Goal: Communication & Community: Answer question/provide support

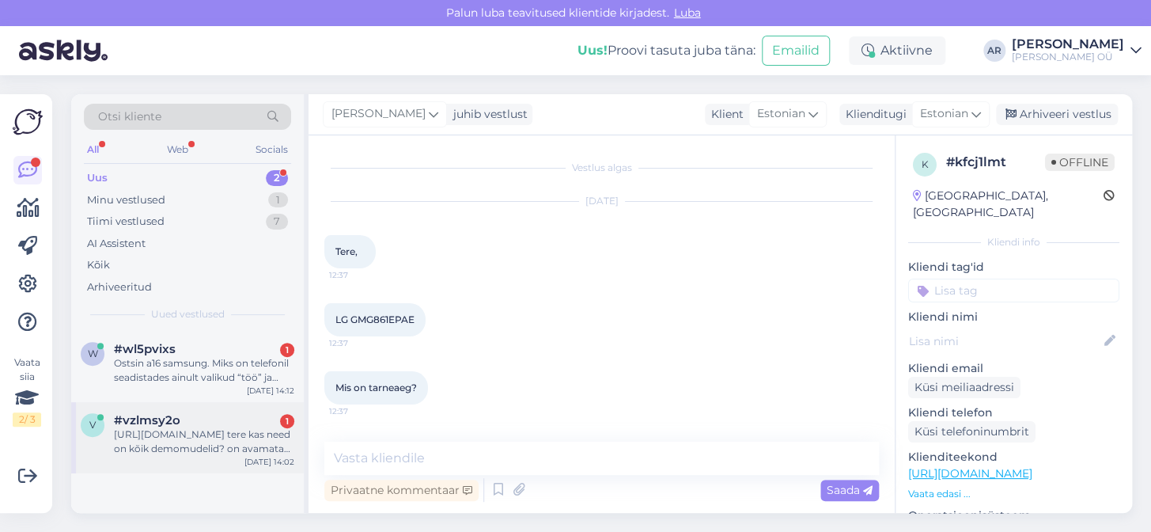
scroll to position [938, 0]
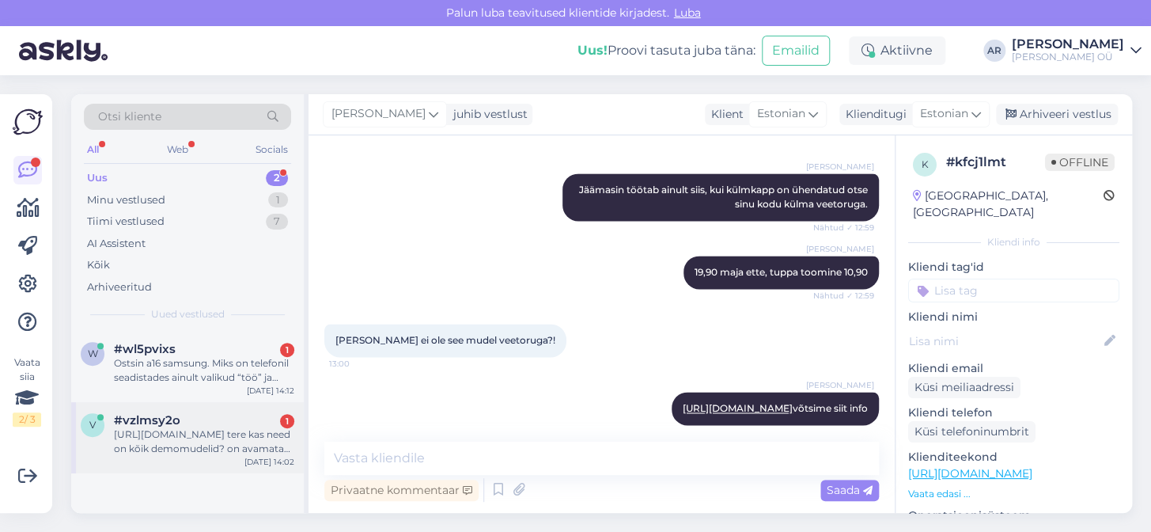
click at [247, 456] on div "[DATE] 14:02" at bounding box center [269, 462] width 50 height 12
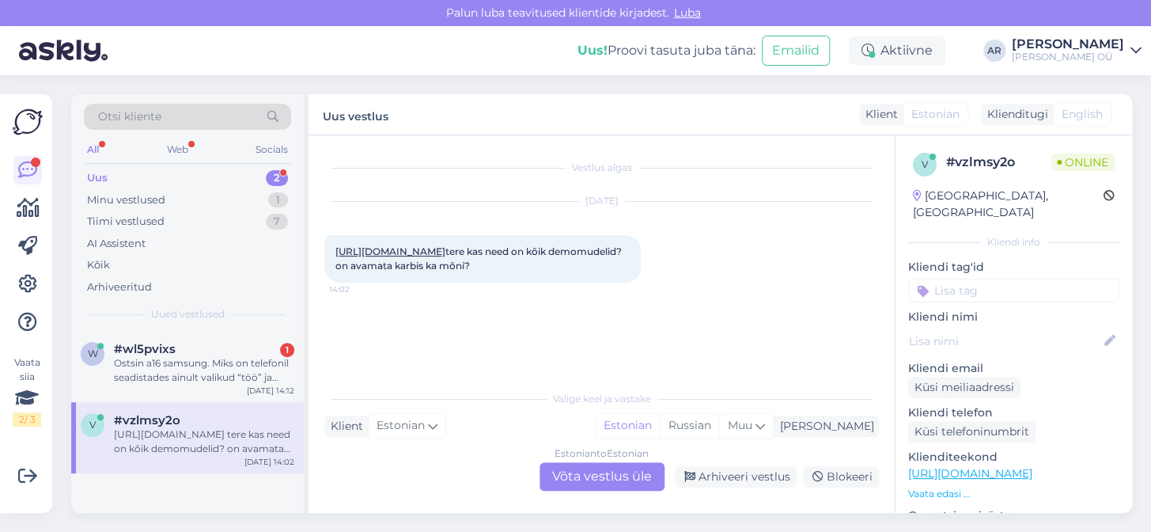
click at [606, 483] on div "Estonian to Estonian Võta vestlus üle" at bounding box center [602, 476] width 125 height 28
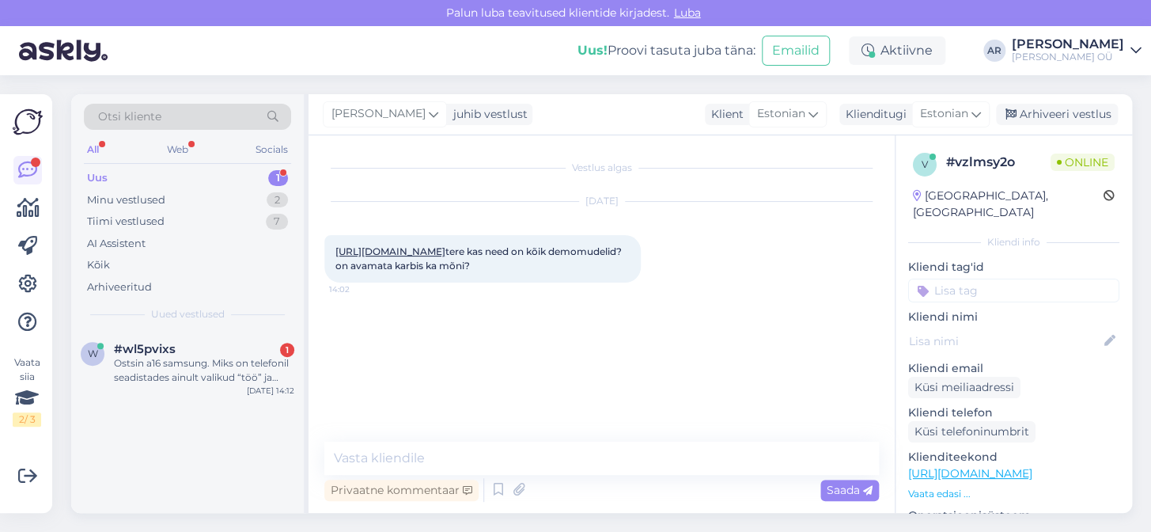
click at [445, 257] on link "[URL][DOMAIN_NAME]" at bounding box center [390, 251] width 110 height 12
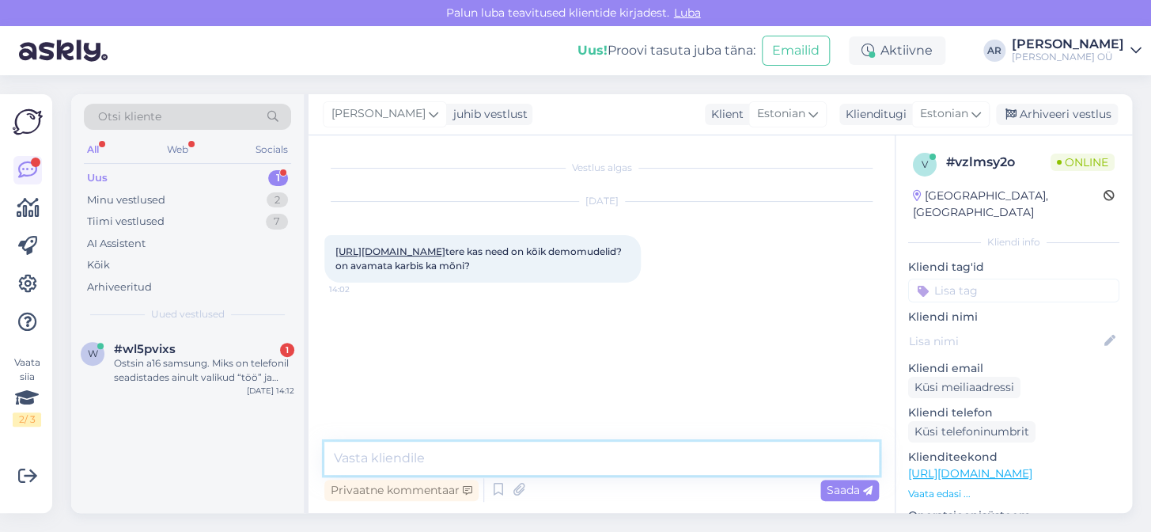
click at [490, 467] on textarea at bounding box center [601, 457] width 555 height 33
type textarea "o"
type textarea "Tere! Kõik on näidised"
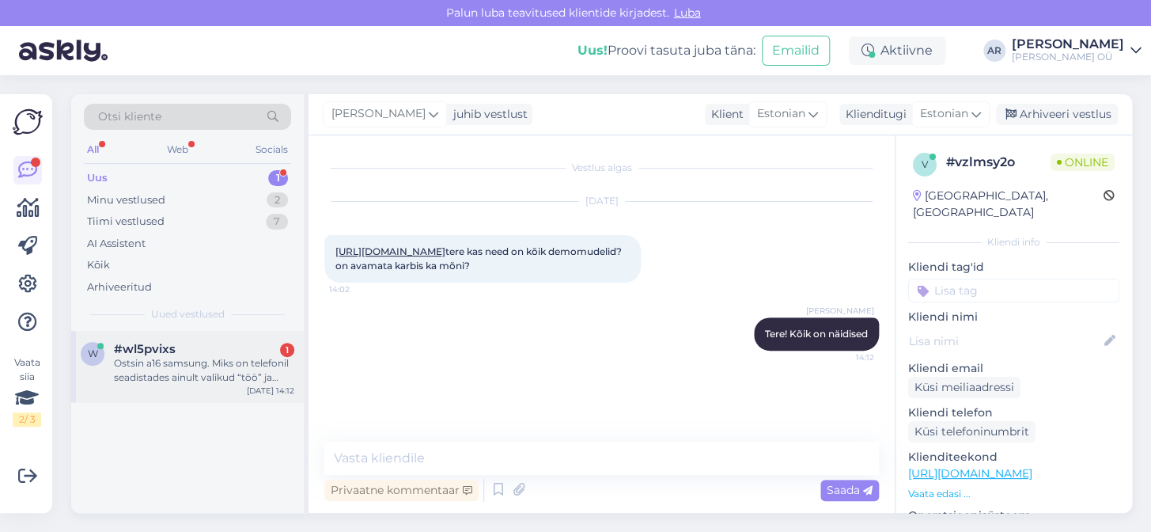
click at [199, 363] on div "Ostsin a16 samsung. Miks on telefonil seadistades ainult valikud “töö” ja “töö …" at bounding box center [204, 370] width 180 height 28
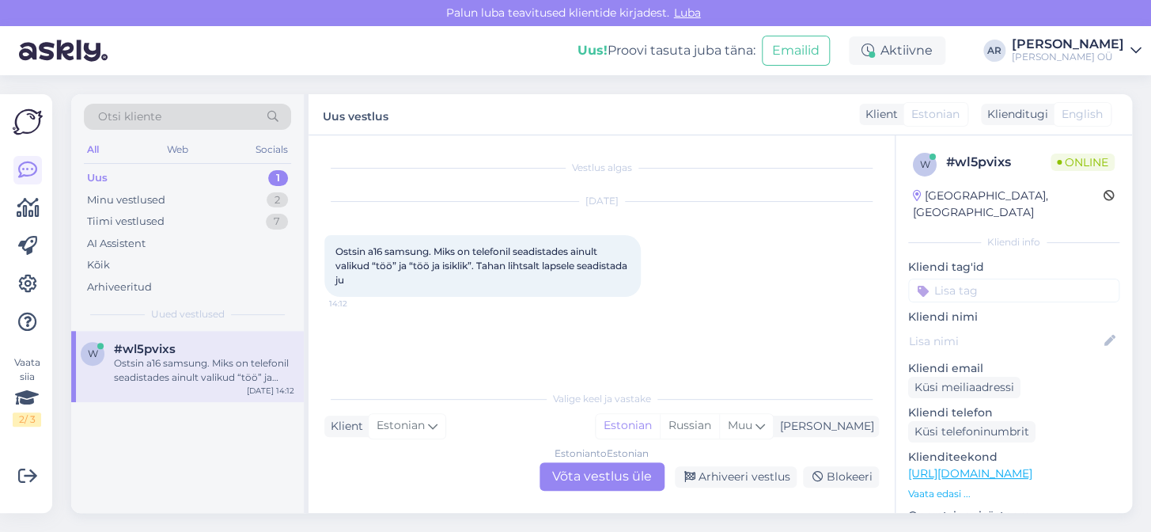
click at [610, 475] on div "Estonian to Estonian Võta vestlus üle" at bounding box center [602, 476] width 125 height 28
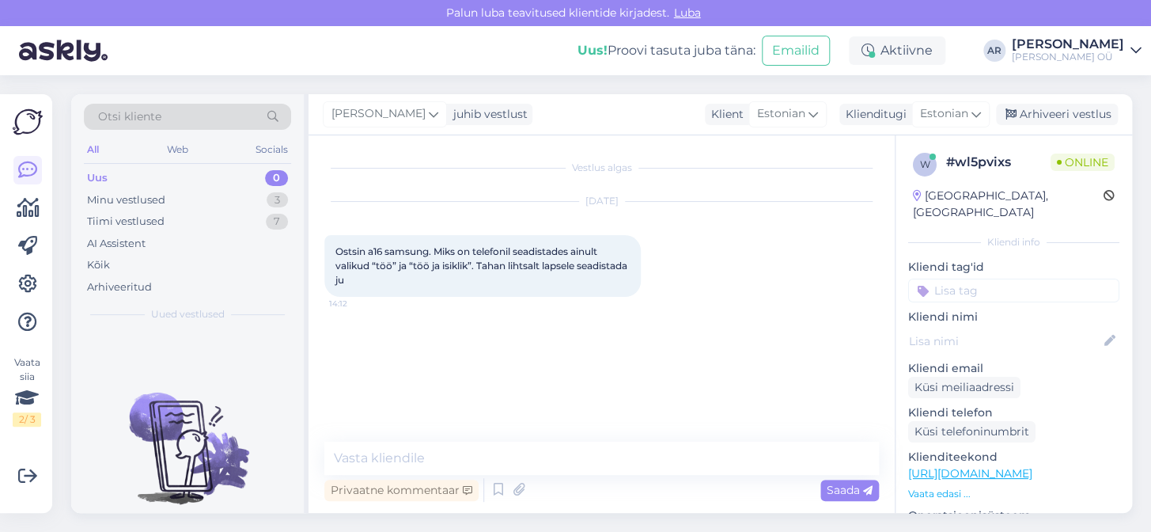
drag, startPoint x: 404, startPoint y: 282, endPoint x: 331, endPoint y: 213, distance: 100.7
click at [331, 213] on div "[DATE] Ostsin a16 samsung. Miks on telefonil seadistades ainult valikud “töö” j…" at bounding box center [601, 249] width 555 height 130
copy div "Ostsin a16 samsung. Miks on telefonil seadistades ainult valikud “töö” ja “töö …"
click at [735, 307] on div "[DATE] Ostsin a16 samsung. Miks on telefonil seadistades ainult valikud “töö” j…" at bounding box center [601, 249] width 555 height 130
click at [961, 466] on link "[URL][DOMAIN_NAME]" at bounding box center [970, 473] width 124 height 14
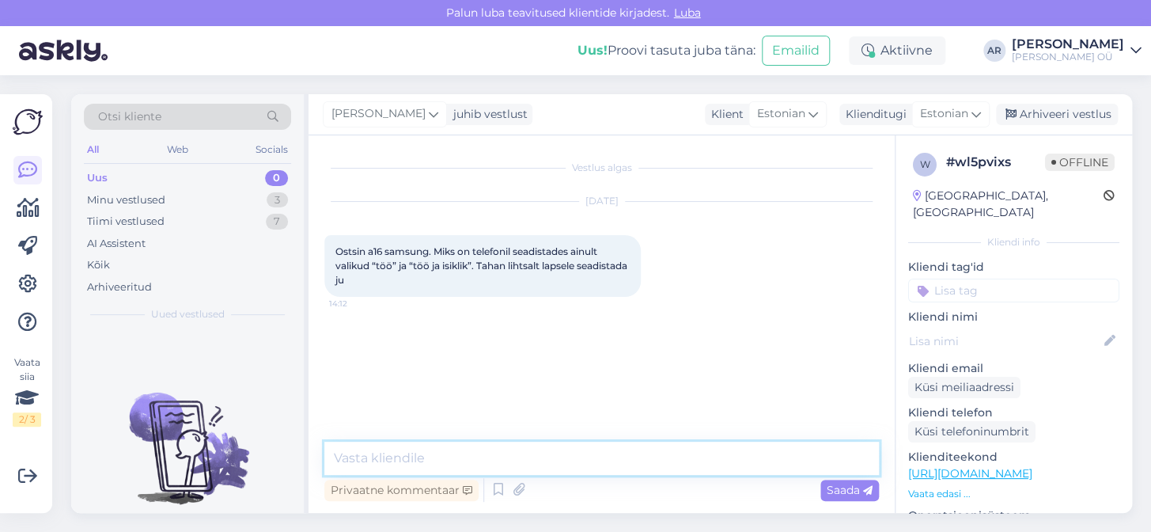
click at [479, 444] on textarea at bounding box center [601, 457] width 555 height 33
paste textarea "Tee tehaseseadete taastamine (Settings → General Management → Reset → Factory d…"
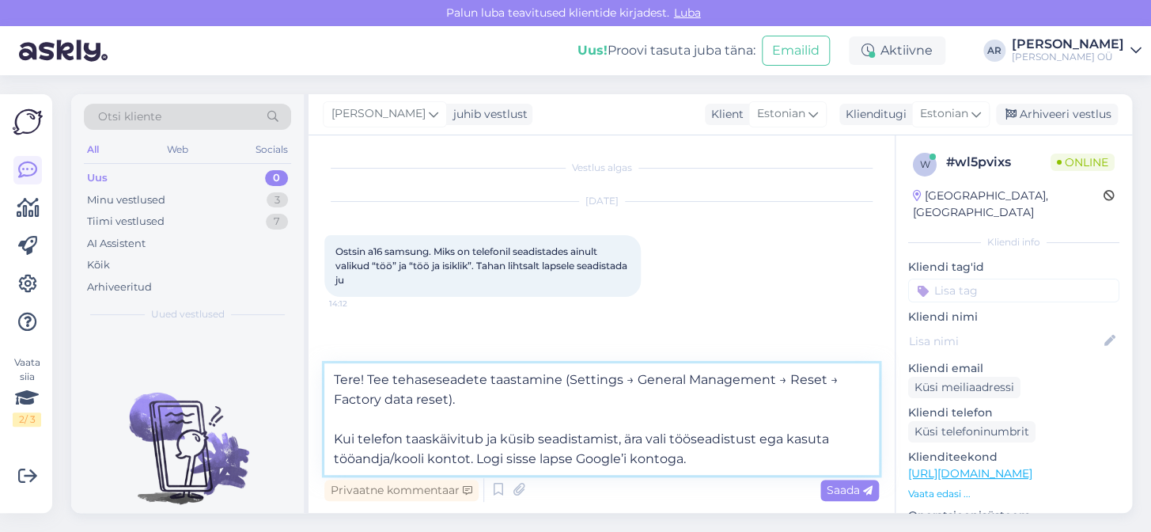
click at [366, 376] on textarea "Tere! Tee tehaseseadete taastamine (Settings → General Management → Reset → Fac…" at bounding box center [601, 419] width 555 height 112
click at [393, 378] on textarea "Tere! Tee tehaseseadete taastamine (Settings → General Management → Reset → Fac…" at bounding box center [601, 419] width 555 height 112
click at [335, 434] on textarea "Tere! Tehke palun tehaseseadete taastamine (Settings → General Management → Res…" at bounding box center [601, 419] width 555 height 112
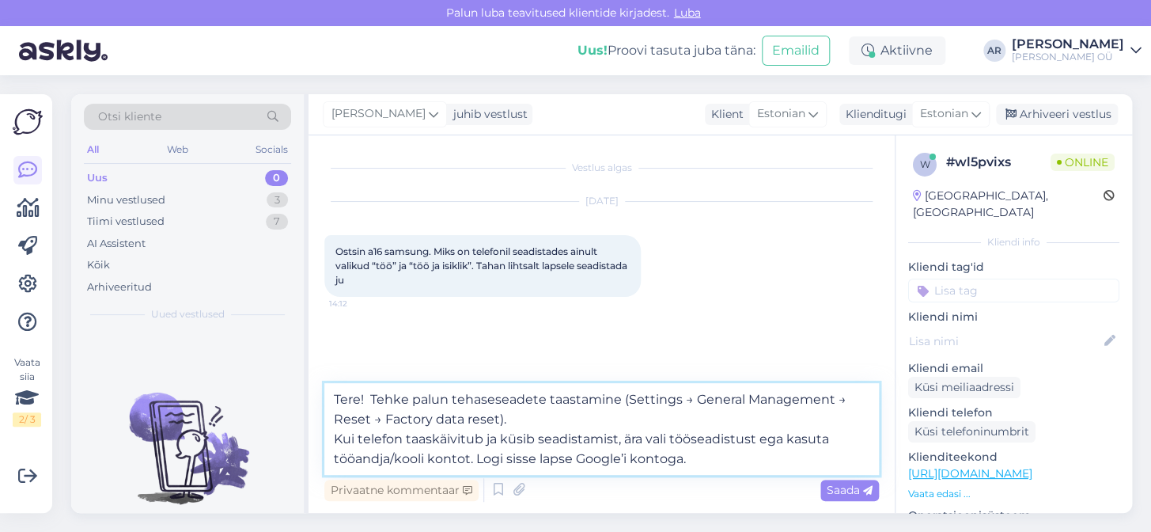
click at [666, 439] on textarea "Tere! Tehke palun tehaseseadete taastamine (Settings → General Management → Res…" at bounding box center [601, 429] width 555 height 92
click at [504, 456] on textarea "Tere! Tehke palun tehaseseadete taastamine (Settings → General Management → Res…" at bounding box center [601, 429] width 555 height 92
click at [721, 463] on textarea "Tere! Tehke palun tehaseseadete taastamine (Settings → General Management → Res…" at bounding box center [601, 429] width 555 height 92
type textarea "Tere! Tehke palun tehaseseadete taastamine (Settings → General Management → Res…"
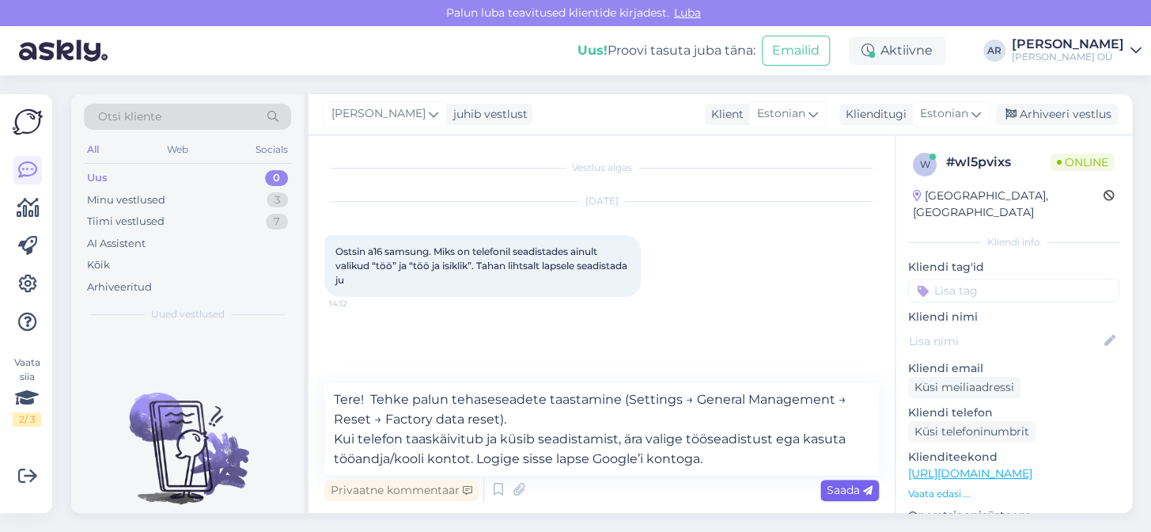
click at [822, 483] on div "Saada" at bounding box center [849, 489] width 59 height 21
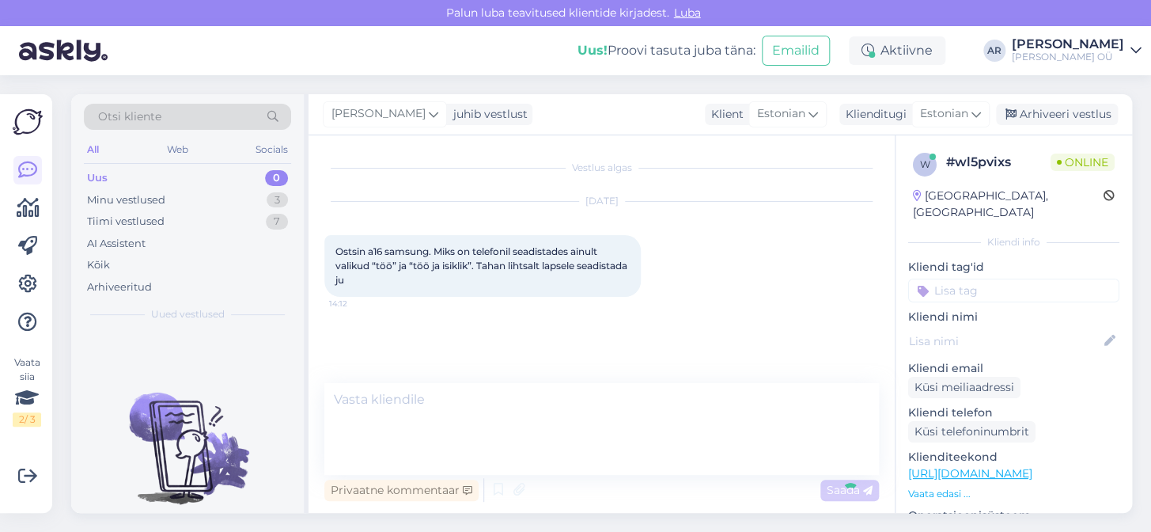
scroll to position [11, 0]
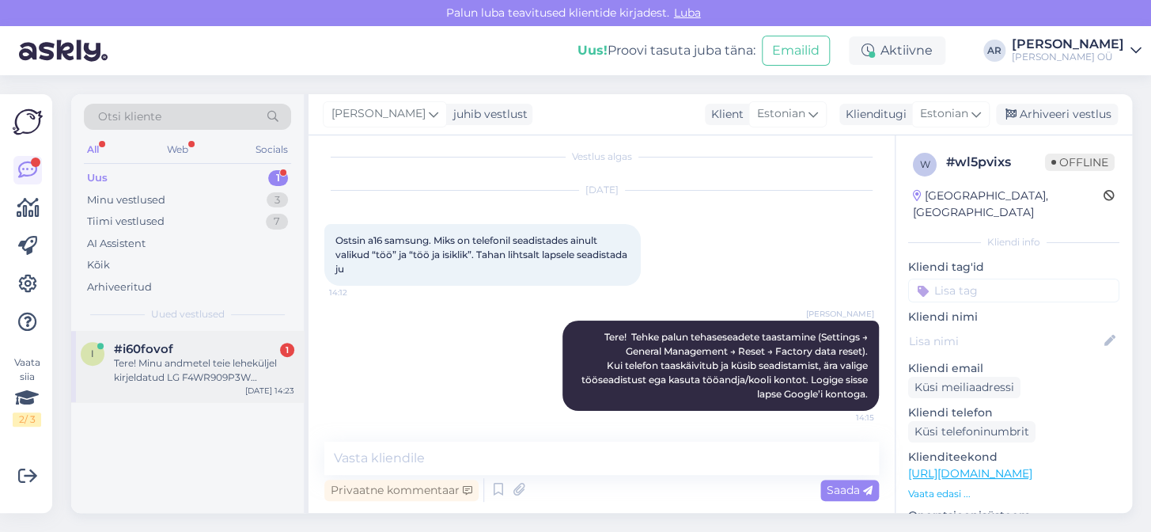
click at [253, 363] on div "Tere! Minu andmetel teie leheküljel kirjeldatud LG F4WR909P3W TurboWash [PERSON…" at bounding box center [204, 370] width 180 height 28
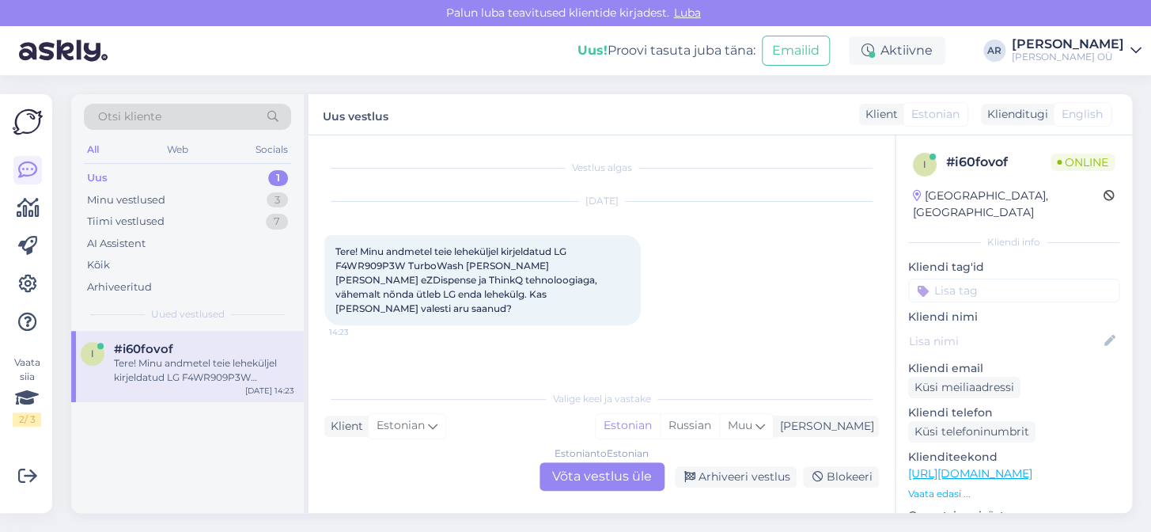
click at [926, 466] on link "[URL][DOMAIN_NAME]" at bounding box center [970, 473] width 124 height 14
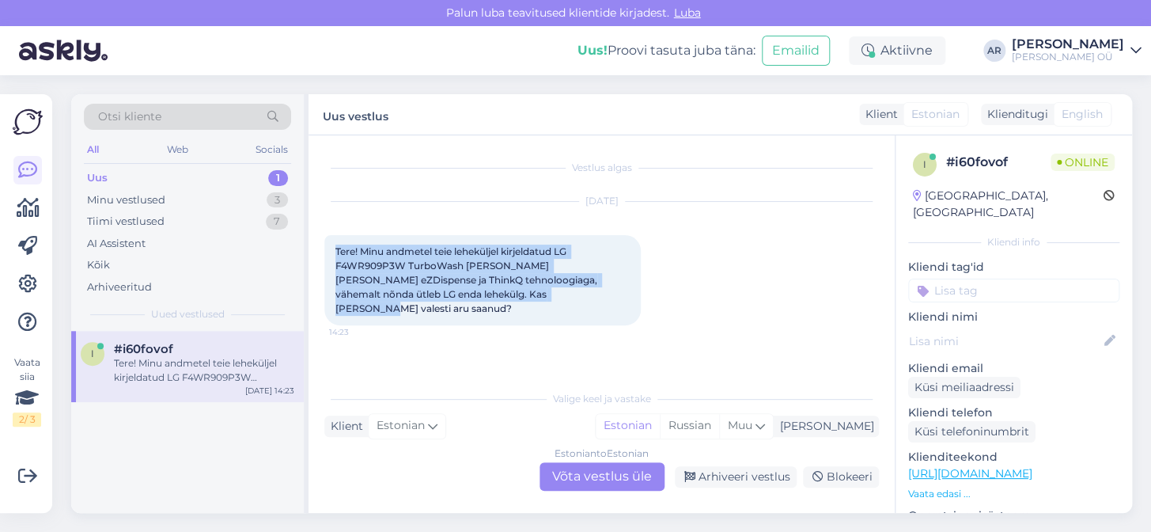
drag, startPoint x: 527, startPoint y: 293, endPoint x: 322, endPoint y: 252, distance: 209.1
click at [322, 252] on div "Vestlus algas [DATE] Tere! Minu andmetel teie leheküljel kirjeldatud LG F4WR909…" at bounding box center [602, 323] width 586 height 377
copy span "Tere! Minu andmetel teie leheküljel kirjeldatud LG F4WR909P3W TurboWash [PERSON…"
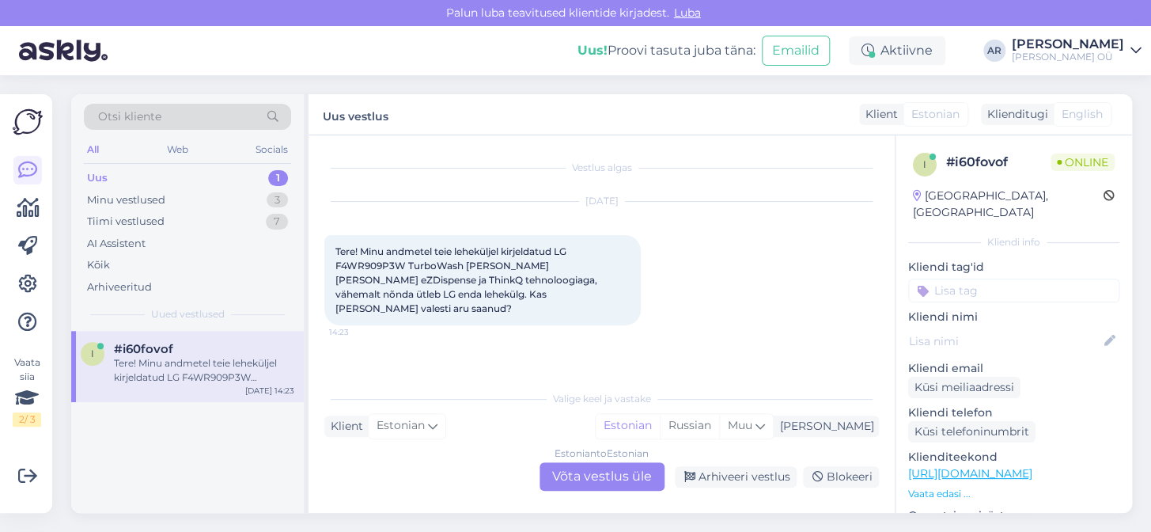
click at [604, 481] on div "Estonian to Estonian Võta vestlus üle" at bounding box center [602, 476] width 125 height 28
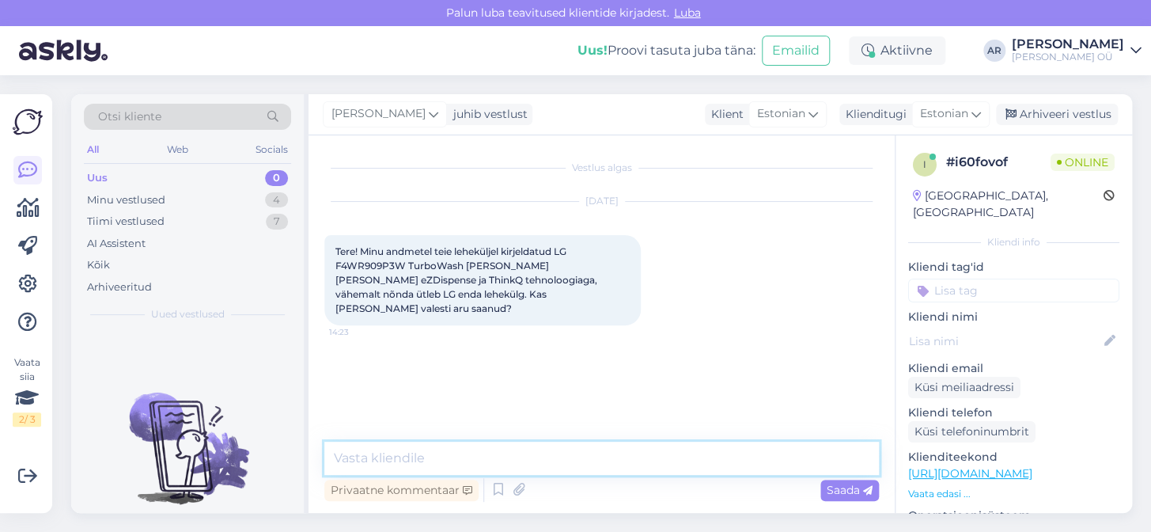
click at [593, 455] on textarea at bounding box center [601, 457] width 555 height 33
paste textarea "Mudeli F4WR909P3W puhul ei ole tehnilistes kirjeldustes mainitud eZDispense aut…"
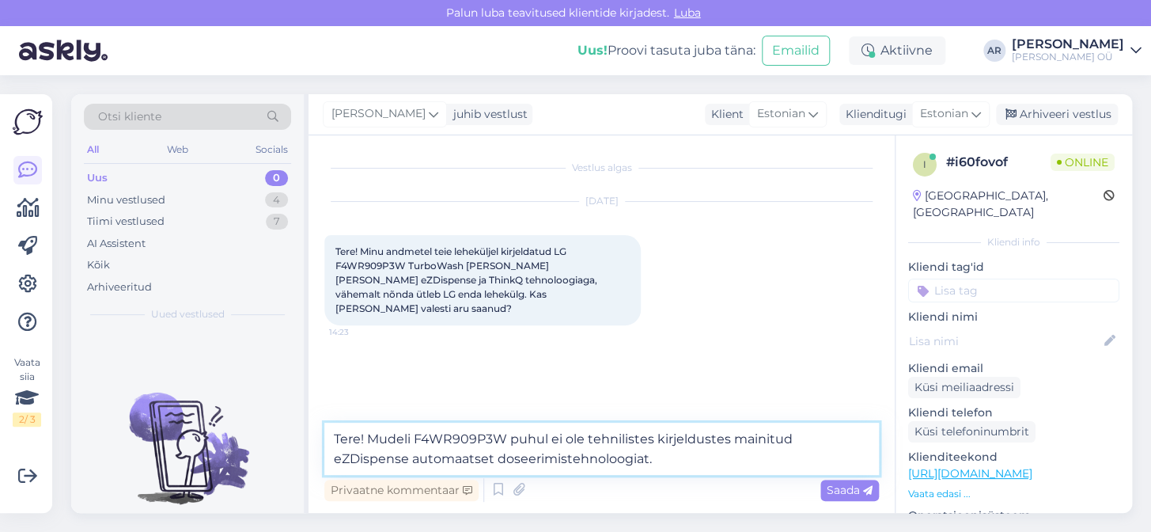
paste textarea "Seevastu sisaldab F4WR909P3W ThinQ [PERSON_NAME] juhtimise võimalust ning toeta…"
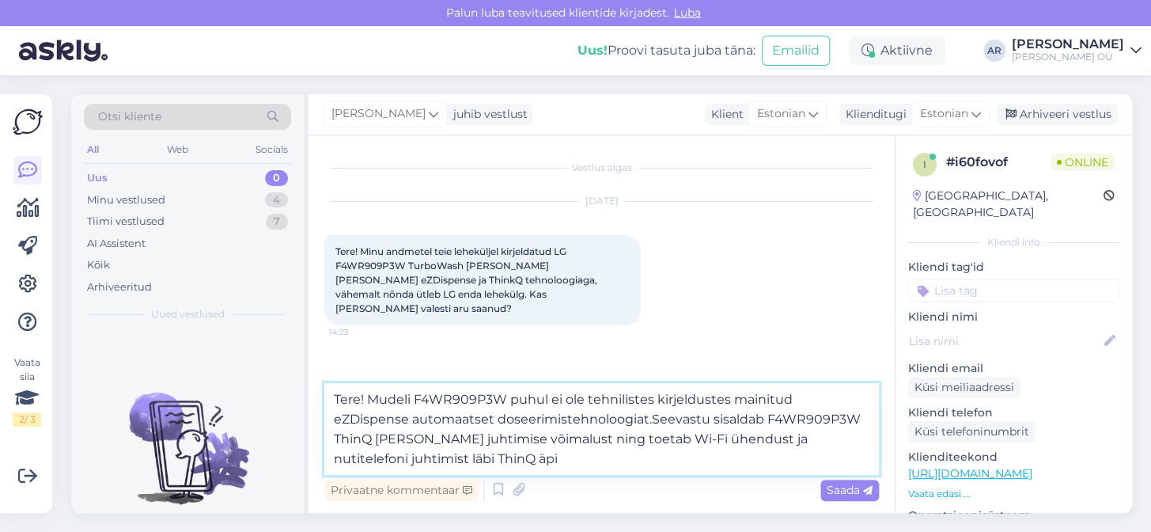
click at [566, 417] on textarea "Tere! Mudeli F4WR909P3W puhul ei ole tehnilistes kirjeldustes mainitud eZDispen…" at bounding box center [601, 429] width 555 height 92
click at [570, 418] on textarea "Tere! Mudeli F4WR909P3W puhul ei ole tehnilistes kirjeldustes mainitud eZDispen…" at bounding box center [601, 429] width 555 height 92
click at [573, 418] on textarea "Tere! Mudeli F4WR909P3W puhul ei ole tehnilistes kirjeldustes mainitud eZDispen…" at bounding box center [601, 429] width 555 height 92
drag, startPoint x: 633, startPoint y: 417, endPoint x: 575, endPoint y: 415, distance: 57.8
click at [575, 415] on textarea "Tere! Mudeli F4WR909P3W puhul ei ole tehnilistes kirjeldustes mainitud eZDispen…" at bounding box center [601, 429] width 555 height 92
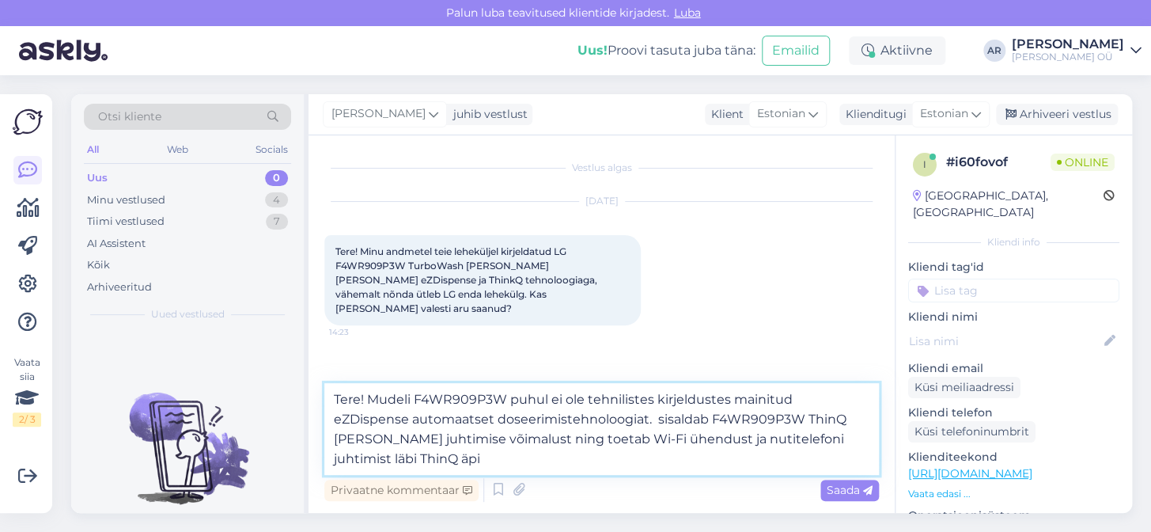
drag, startPoint x: 721, startPoint y: 411, endPoint x: 634, endPoint y: 415, distance: 87.1
click at [634, 415] on textarea "Tere! Mudeli F4WR909P3W puhul ei ole tehnilistes kirjeldustes mainitud eZDispen…" at bounding box center [601, 429] width 555 height 92
click at [578, 418] on textarea "Tere! Mudeli F4WR909P3W puhul ei ole tehnilistes kirjeldustes mainitud eZDispen…" at bounding box center [601, 429] width 555 height 92
paste textarea "F4WR909P3W"
drag, startPoint x: 727, startPoint y: 417, endPoint x: 819, endPoint y: 428, distance: 92.4
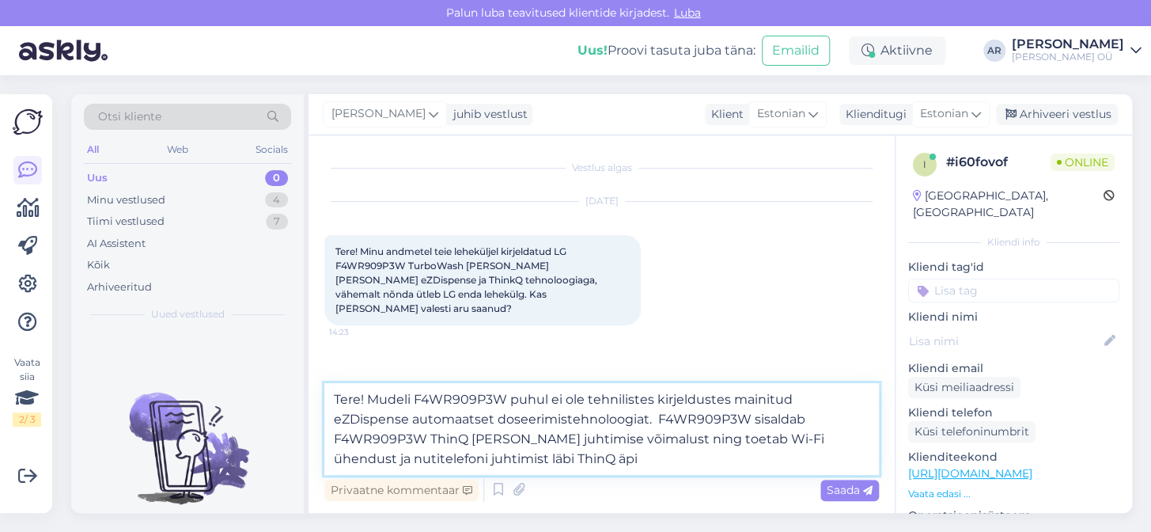
click at [819, 428] on textarea "Tere! Mudeli F4WR909P3W puhul ei ole tehnilistes kirjeldustes mainitud eZDispen…" at bounding box center [601, 429] width 555 height 92
type textarea "Tere! Mudeli F4WR909P3W puhul ei ole tehnilistes kirjeldustes mainitud eZDispen…"
click at [782, 460] on textarea "Tere! Mudeli F4WR909P3W puhul ei ole tehnilistes kirjeldustes mainitud eZDispen…" at bounding box center [601, 429] width 555 height 92
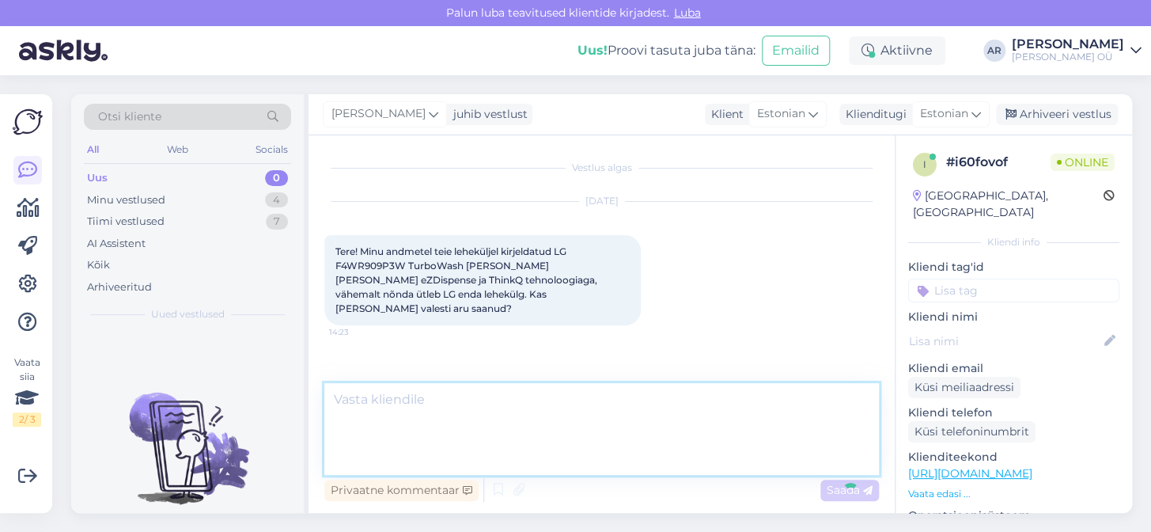
scroll to position [25, 0]
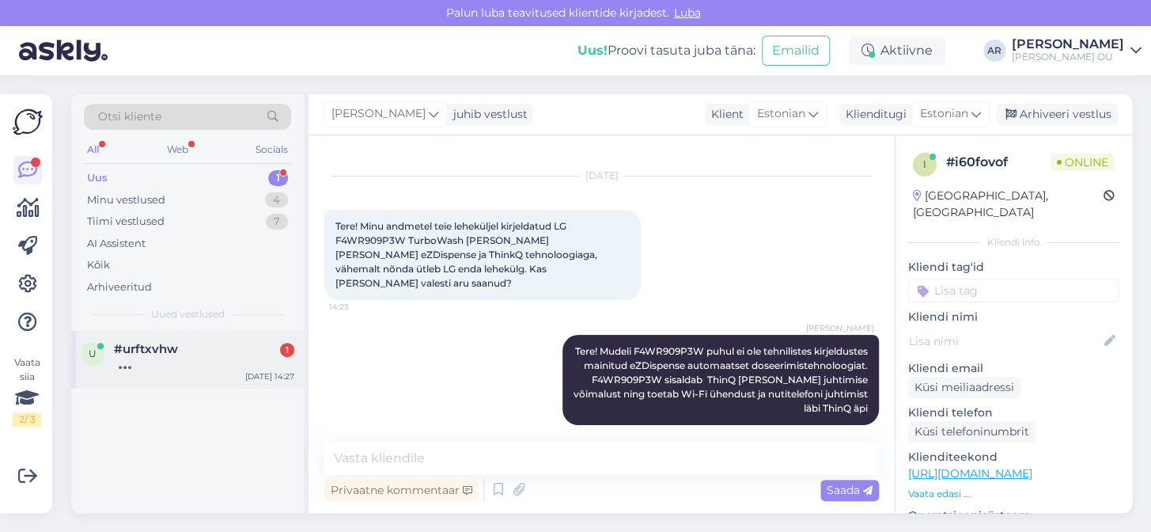
click at [240, 352] on div "#urftxvhw 1" at bounding box center [204, 349] width 180 height 14
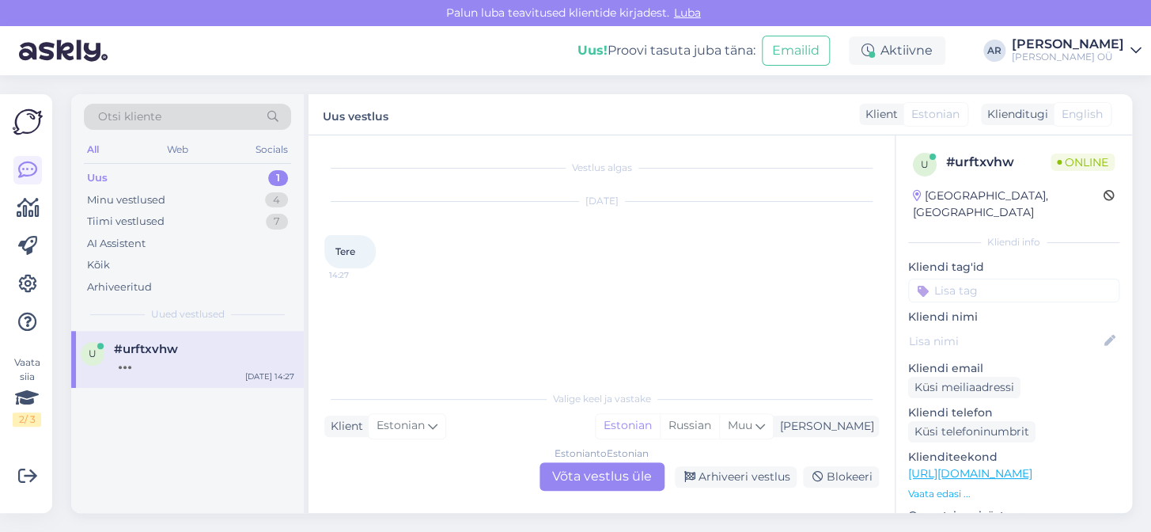
click at [588, 479] on div "Estonian to Estonian Võta vestlus üle" at bounding box center [602, 476] width 125 height 28
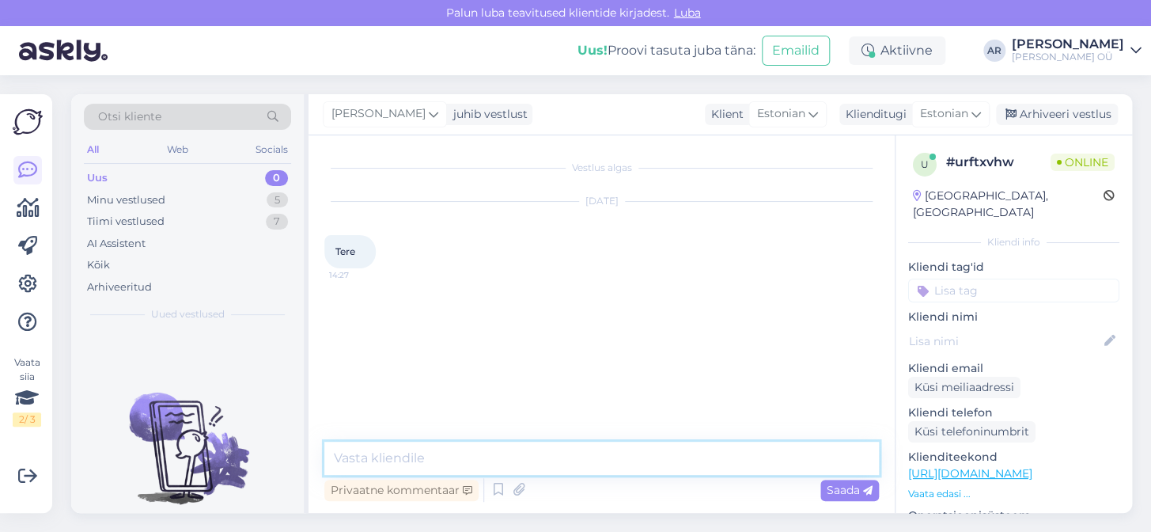
drag, startPoint x: 438, startPoint y: 441, endPoint x: 437, endPoint y: 450, distance: 9.6
click at [437, 450] on textarea at bounding box center [601, 457] width 555 height 33
type textarea "Tere!"
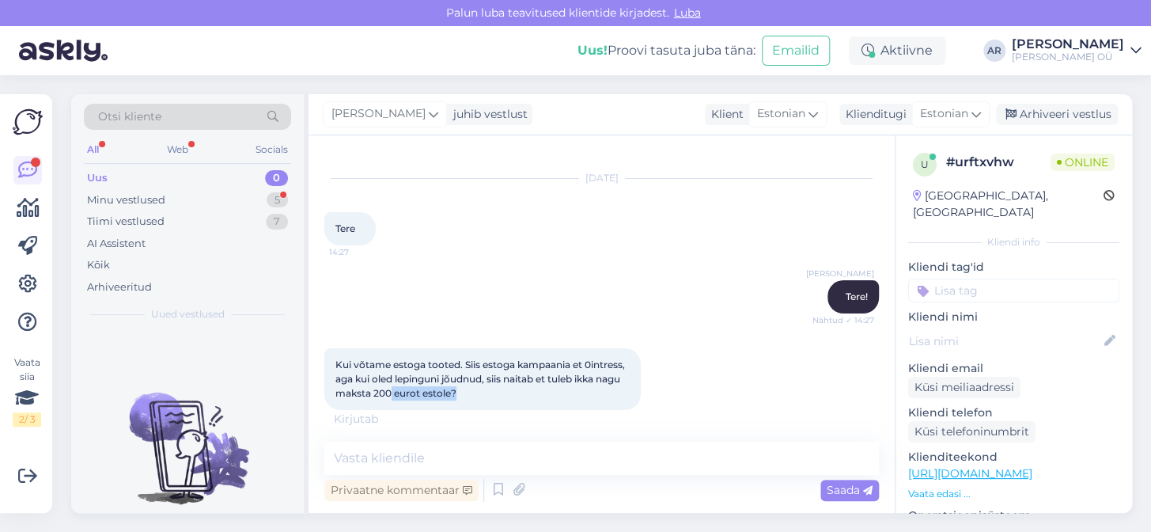
scroll to position [26, 0]
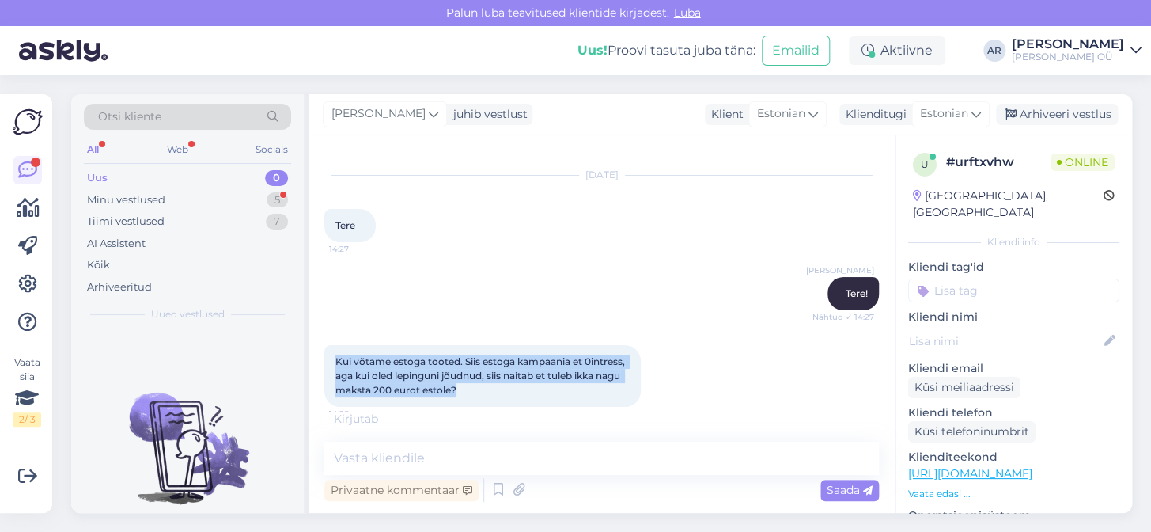
drag, startPoint x: 464, startPoint y: 397, endPoint x: 328, endPoint y: 363, distance: 140.3
click at [328, 363] on div "Kui võtame estoga tooted. Siis estoga kampaania et 0intress, aga kui oled lepin…" at bounding box center [482, 376] width 316 height 62
copy span "Kui võtame estoga tooted. Siis estoga kampaania et 0intress, aga kui oled lepin…"
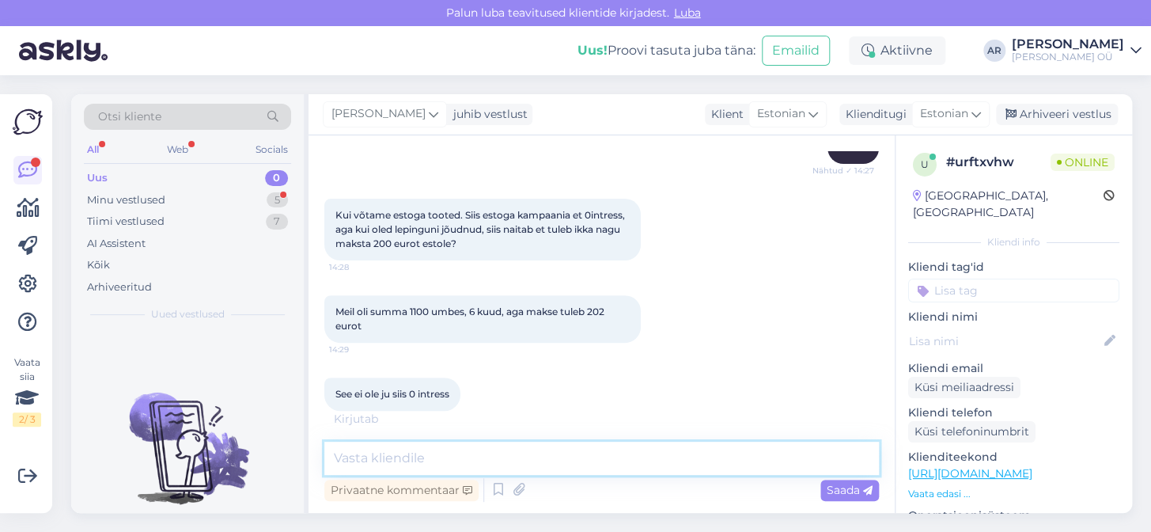
click at [435, 470] on textarea at bounding box center [601, 457] width 555 height 33
paste textarea "Esto 0% intressi kampaania ei pruugi kehtida kõigile klientidele – pakkumise ti…"
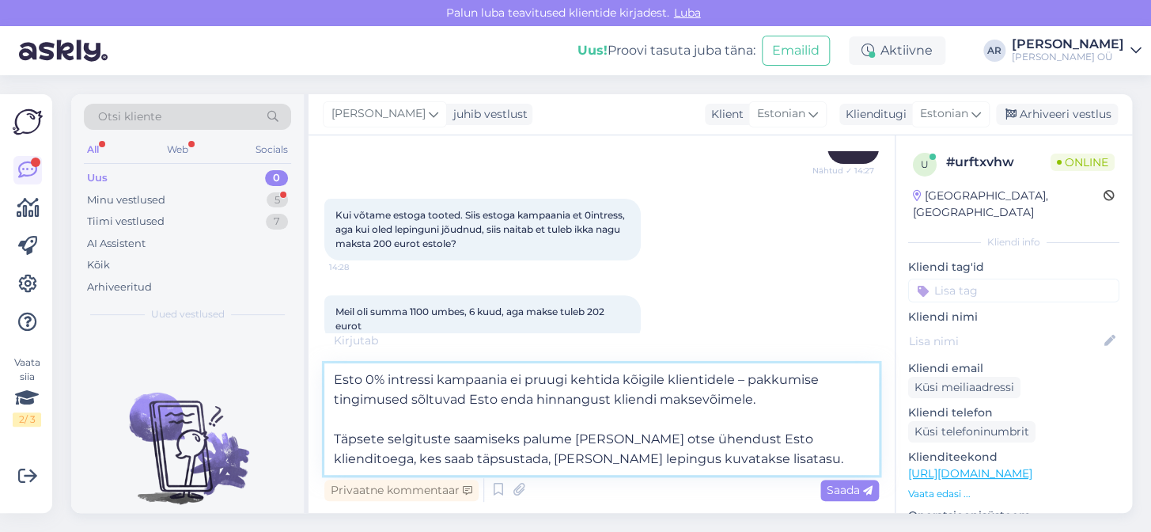
click at [617, 379] on textarea "Esto 0% intressi kampaania ei pruugi kehtida kõigile klientidele – pakkumise ti…" at bounding box center [601, 419] width 555 height 112
drag, startPoint x: 573, startPoint y: 378, endPoint x: 525, endPoint y: 378, distance: 47.5
click at [525, 378] on textarea "Esto 0% intressi kampaania ei pruugi kehti kõigile klientidele – pakkumise ting…" at bounding box center [601, 419] width 555 height 112
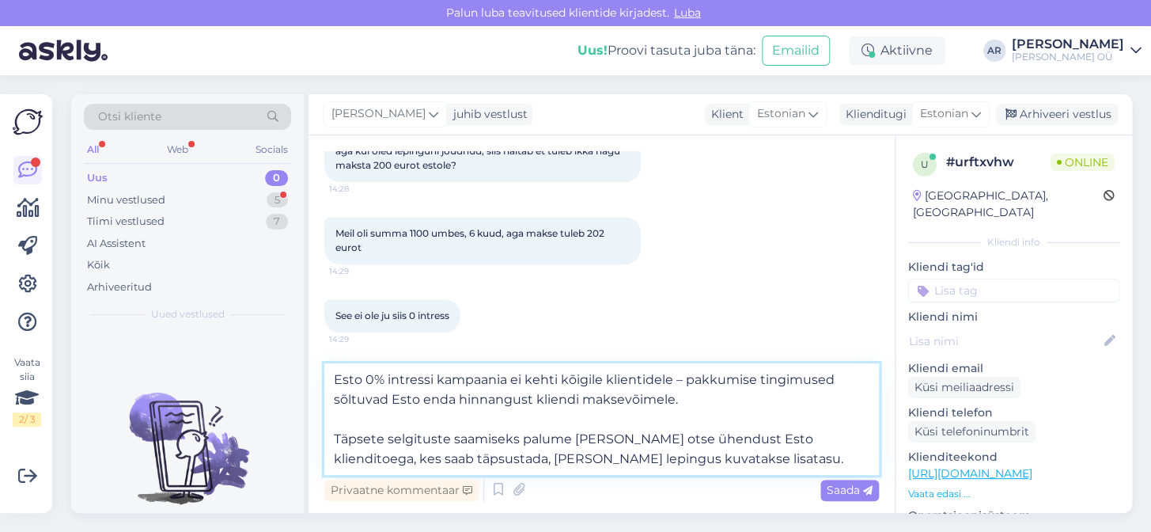
scroll to position [319, 0]
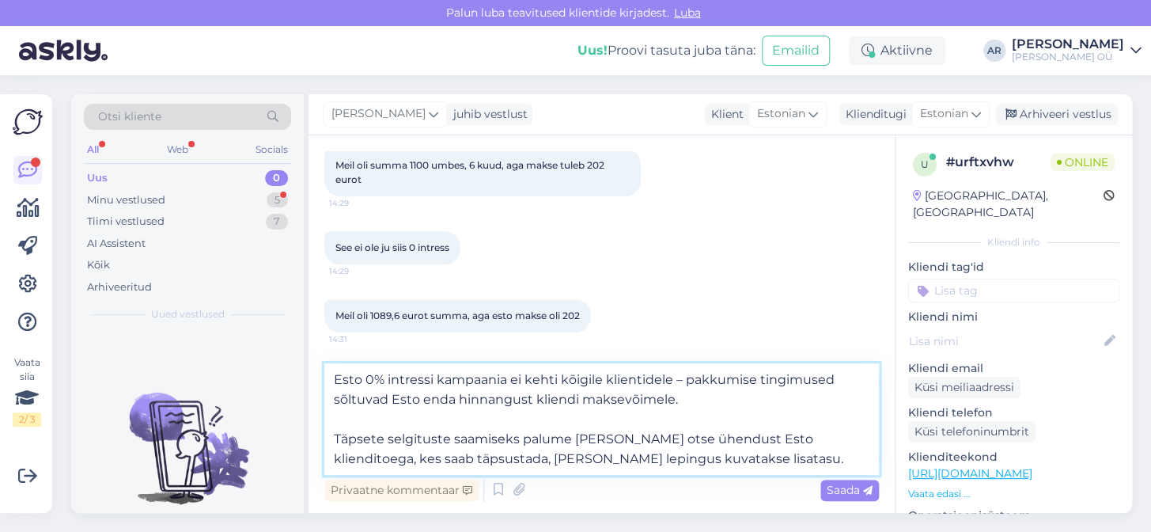
click at [335, 437] on textarea "Esto 0% intressi kampaania ei kehti kõigile klientidele – pakkumise tingimused …" at bounding box center [601, 419] width 555 height 112
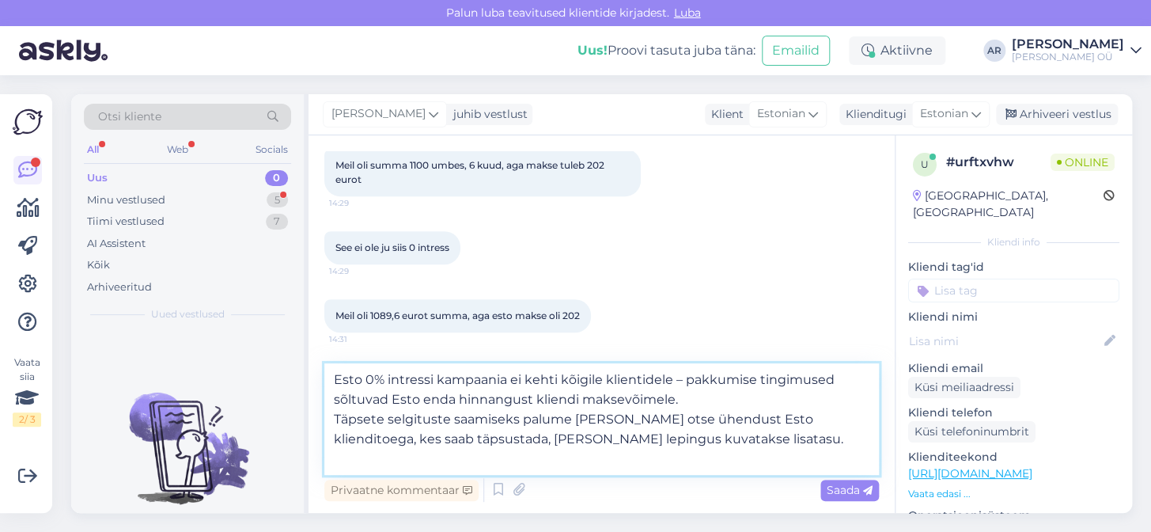
scroll to position [300, 0]
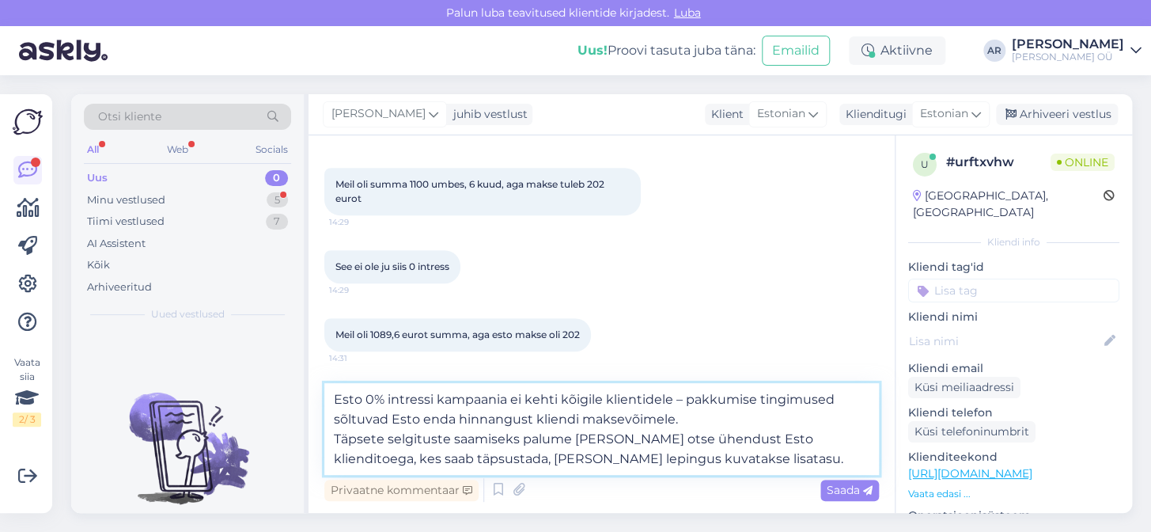
click at [710, 471] on textarea "Esto 0% intressi kampaania ei kehti kõigile klientidele – pakkumise tingimused …" at bounding box center [601, 429] width 555 height 92
drag, startPoint x: 500, startPoint y: 457, endPoint x: 476, endPoint y: 459, distance: 23.8
click at [476, 459] on textarea "Esto 0% intressi kampaania ei kehti kõigile klientidele – pakkumise tingimused …" at bounding box center [601, 429] width 555 height 92
drag, startPoint x: 530, startPoint y: 419, endPoint x: 422, endPoint y: 415, distance: 108.5
click at [422, 415] on textarea "Esto 0% intressi kampaania ei kehti kõigile klientidele – pakkumise tingimused …" at bounding box center [601, 429] width 555 height 92
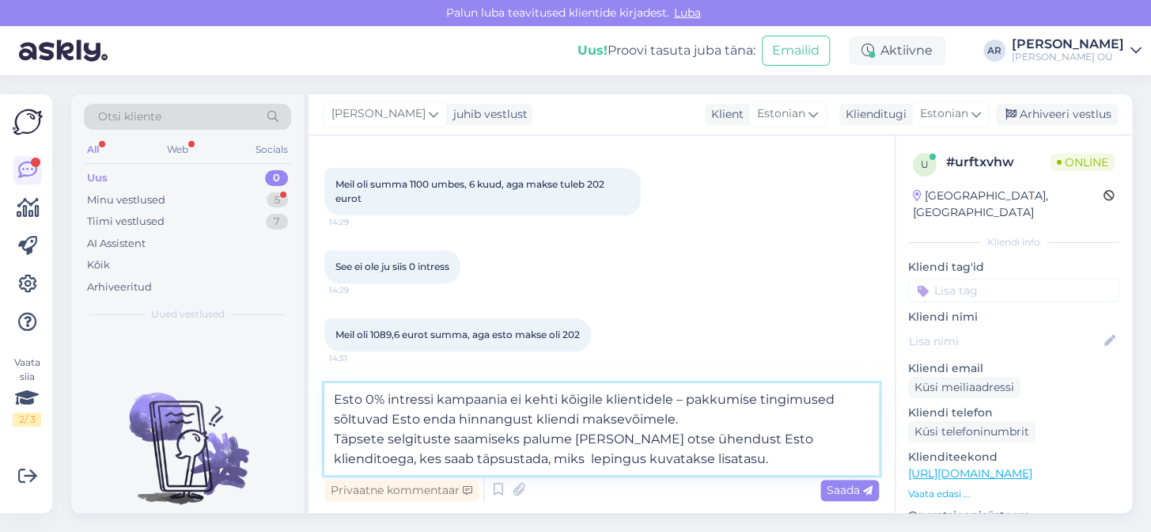
type textarea "Esto 0% intressi kampaania ei kehti kõigile klientidele – pakkumise tingimused …"
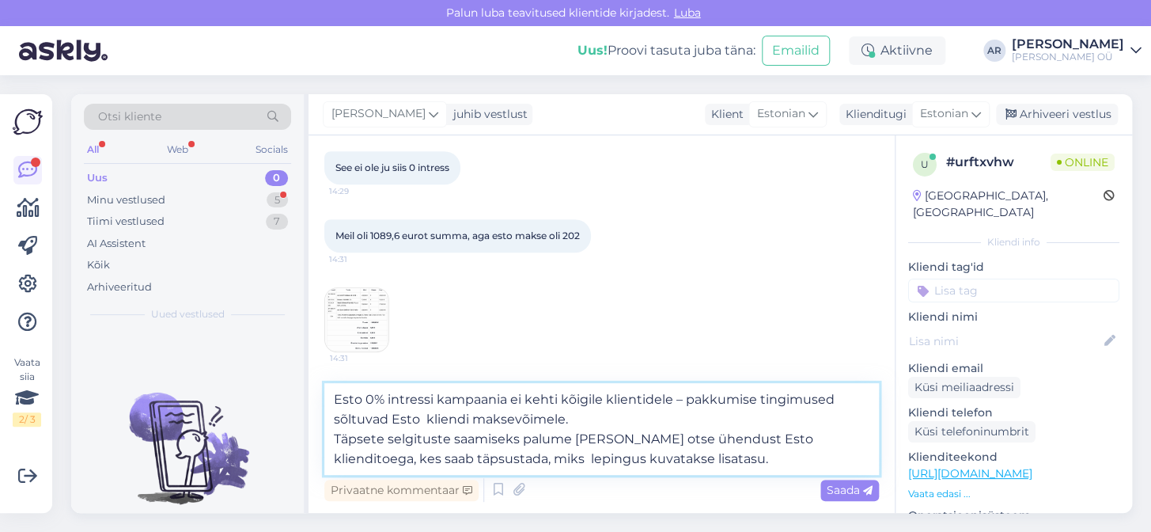
click at [661, 460] on textarea "Esto 0% intressi kampaania ei kehti kõigile klientidele – pakkumise tingimused …" at bounding box center [601, 429] width 555 height 92
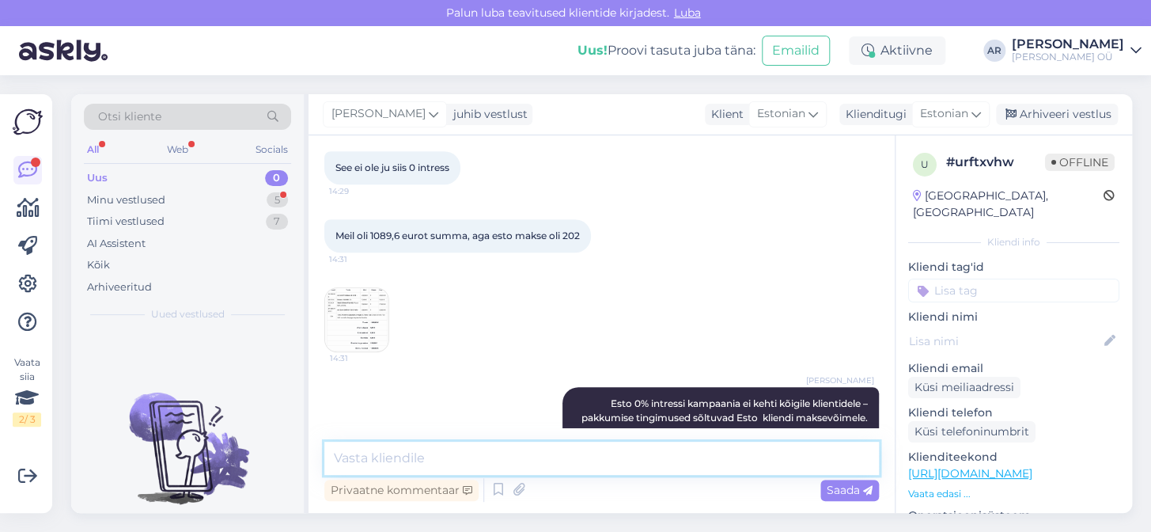
scroll to position [465, 0]
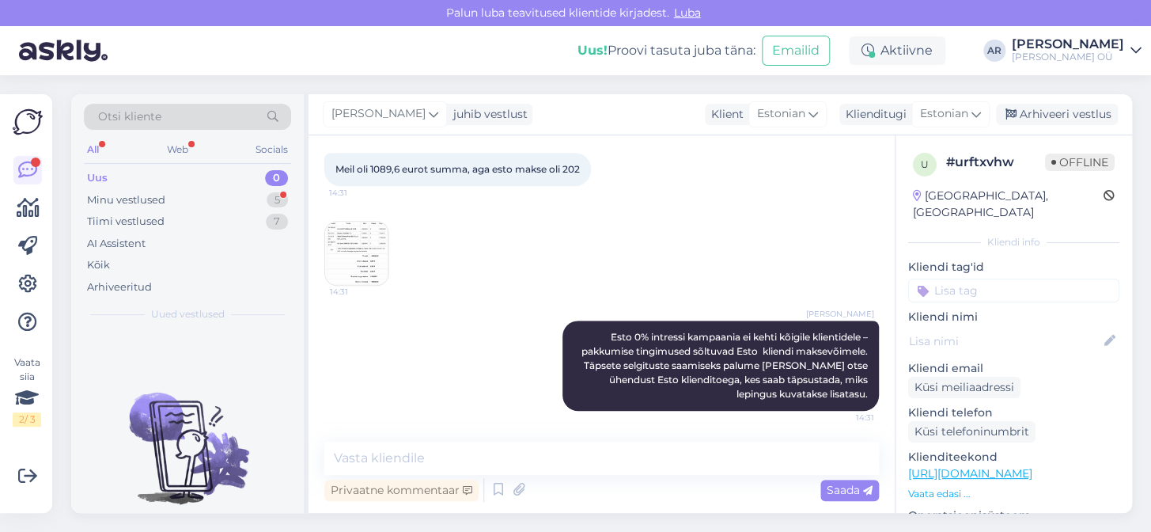
click at [365, 261] on img at bounding box center [356, 253] width 63 height 63
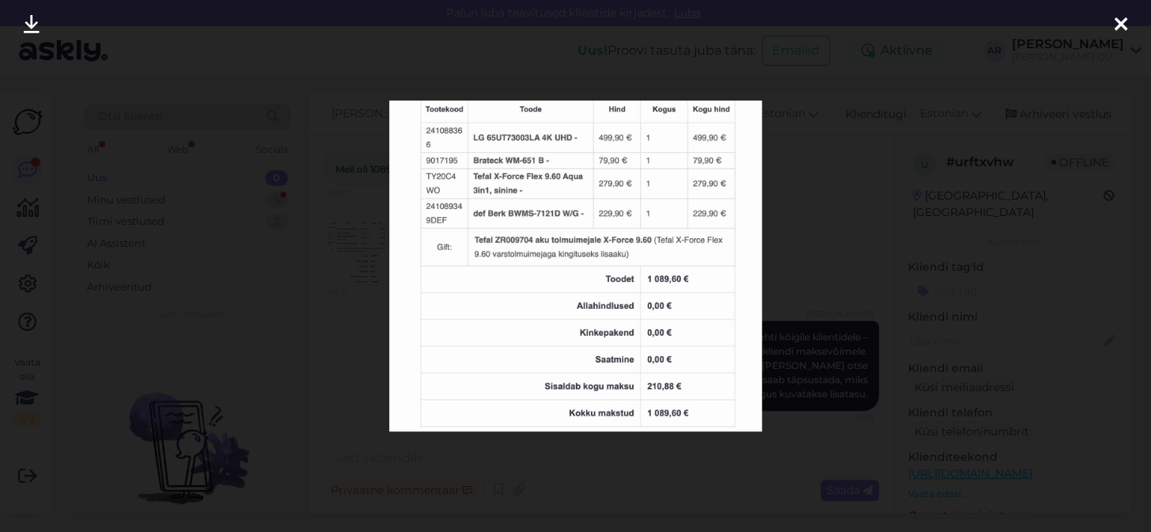
click at [792, 223] on div at bounding box center [575, 266] width 1151 height 532
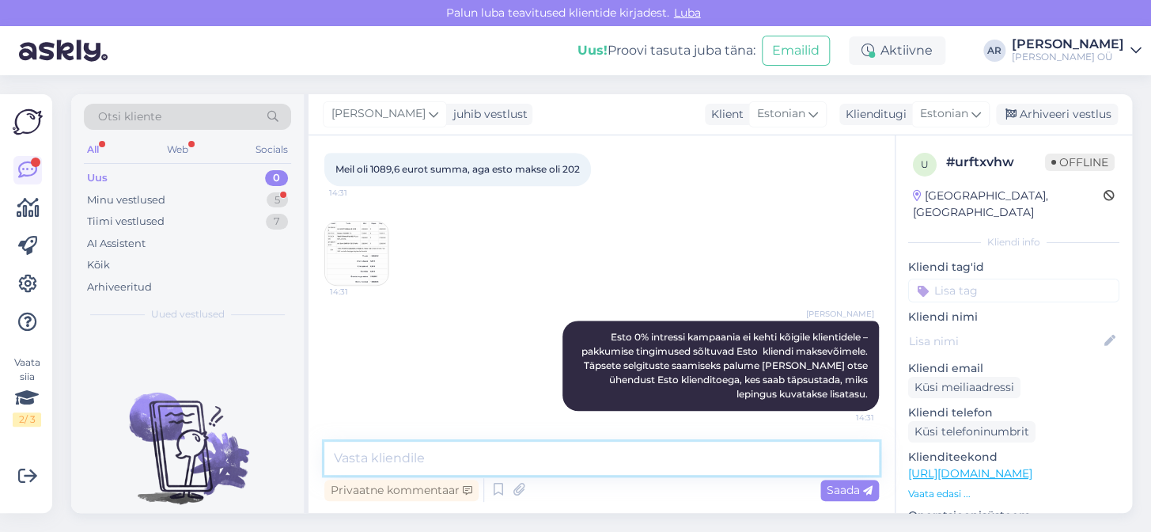
click at [649, 468] on textarea at bounding box center [601, 457] width 555 height 33
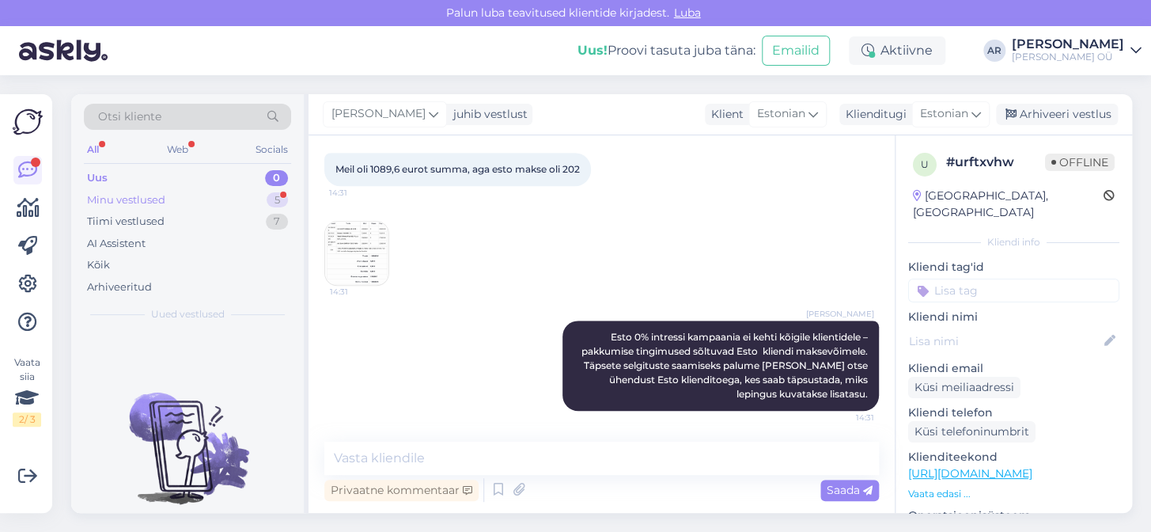
click at [207, 196] on div "Minu vestlused 5" at bounding box center [187, 200] width 207 height 22
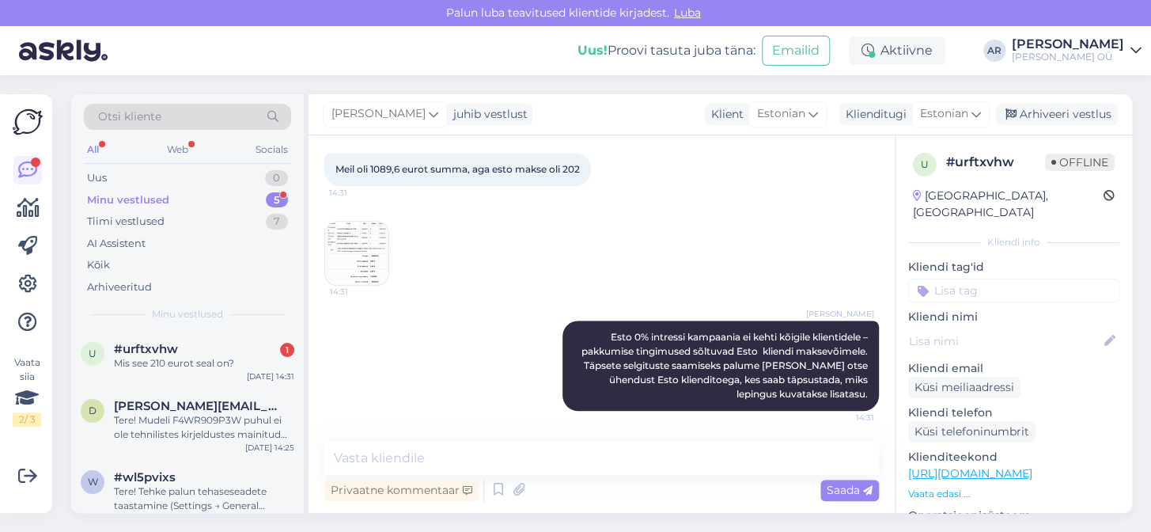
scroll to position [533, 0]
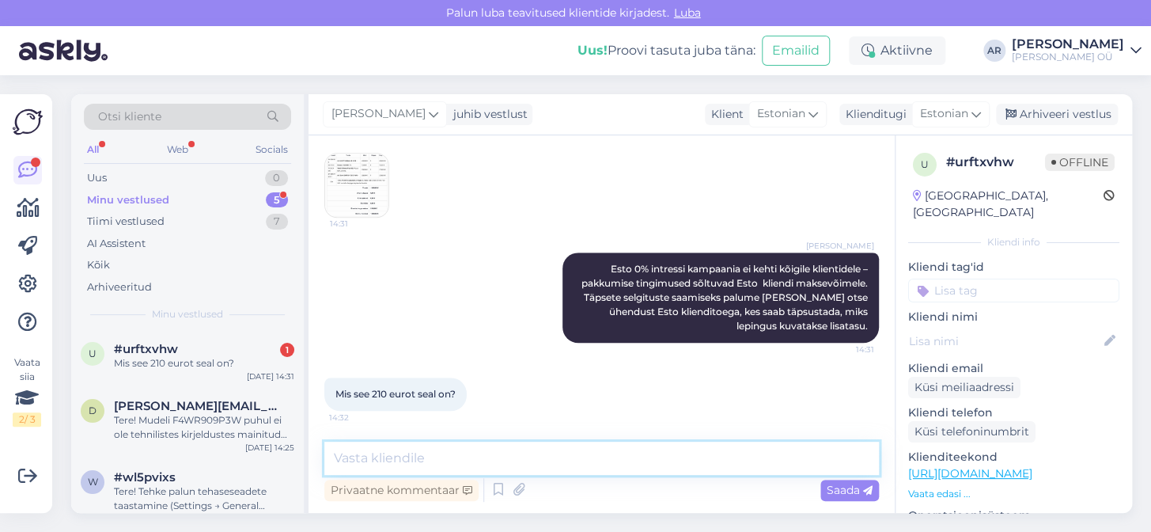
click at [395, 452] on textarea at bounding box center [601, 457] width 555 height 33
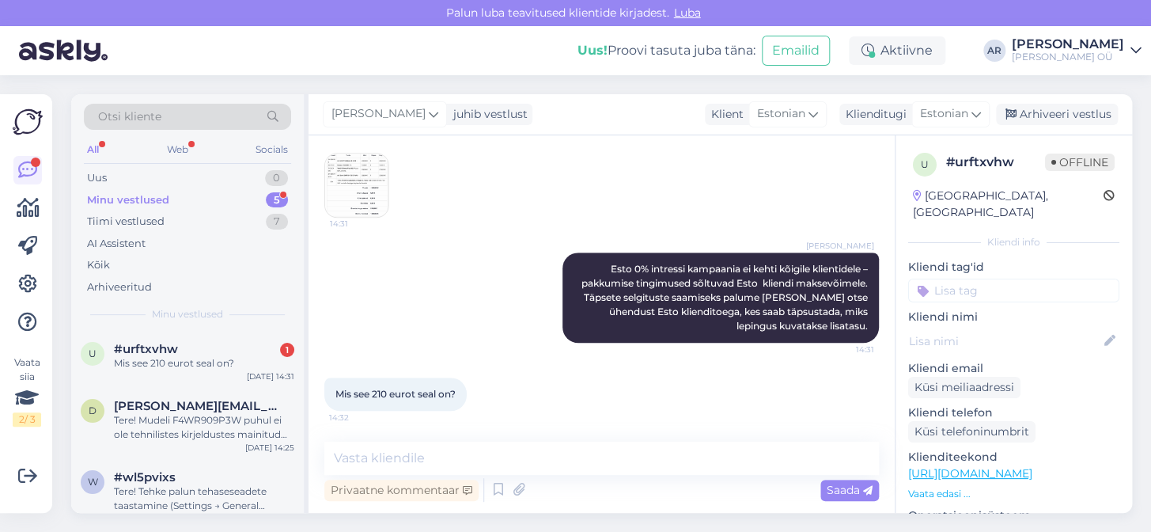
click at [356, 210] on img at bounding box center [356, 184] width 63 height 63
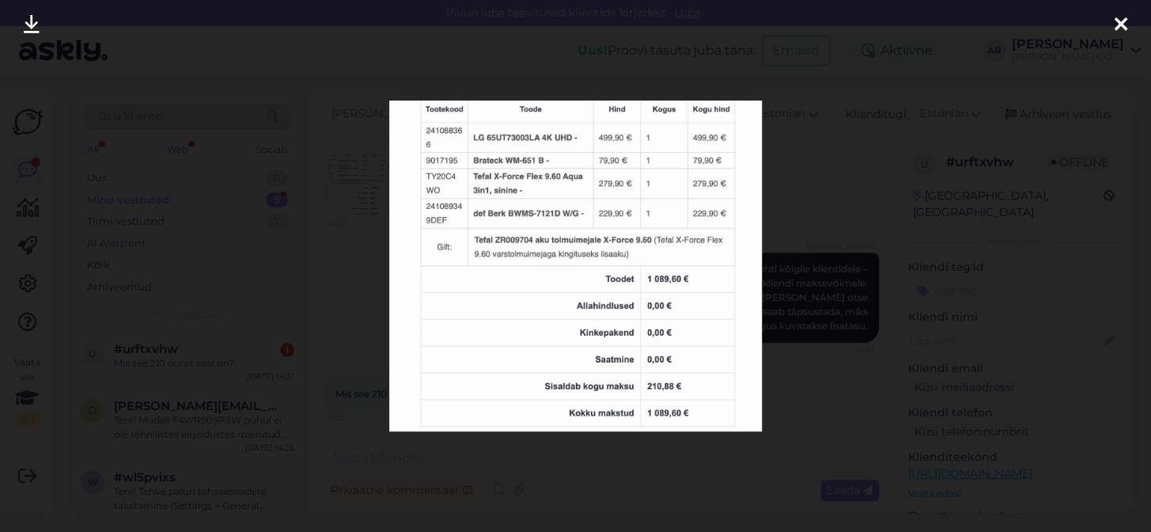
click at [835, 225] on div at bounding box center [575, 266] width 1151 height 532
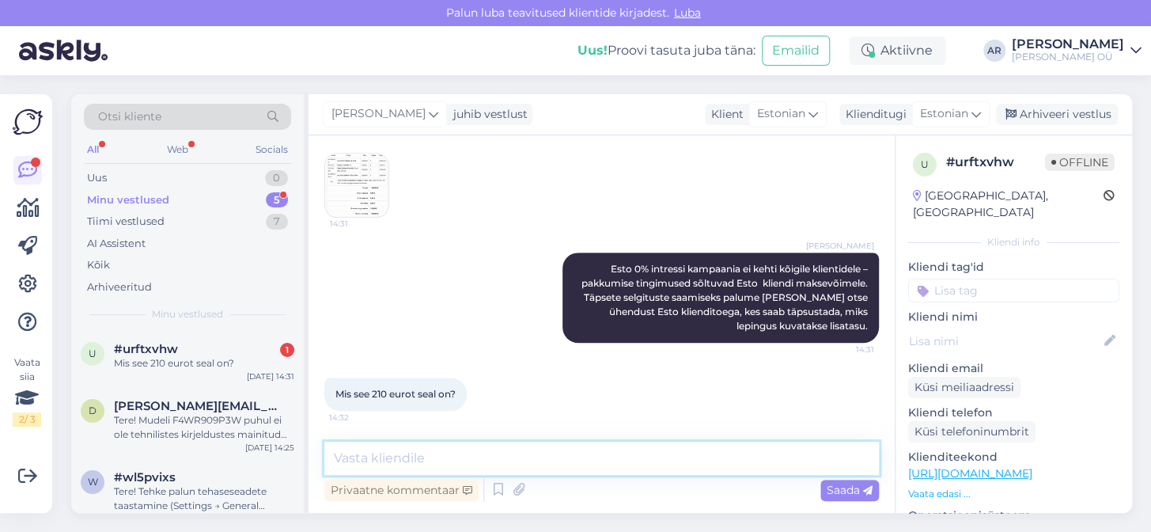
click at [585, 465] on textarea at bounding box center [601, 457] width 555 height 33
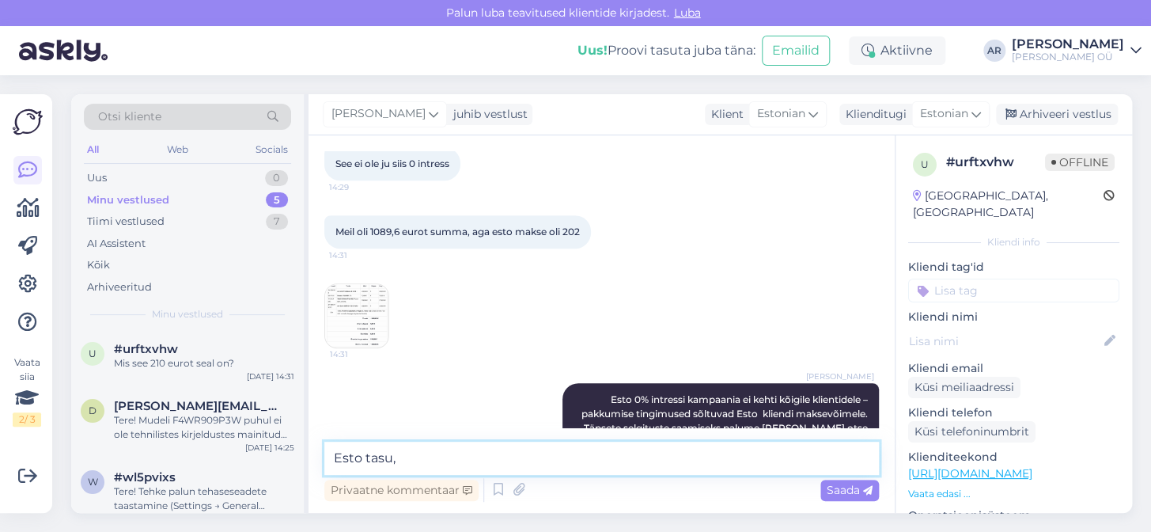
scroll to position [405, 0]
click at [333, 456] on textarea "Esto intress" at bounding box center [601, 457] width 555 height 33
click at [517, 444] on textarea "Tundub, et Esto intress" at bounding box center [601, 457] width 555 height 33
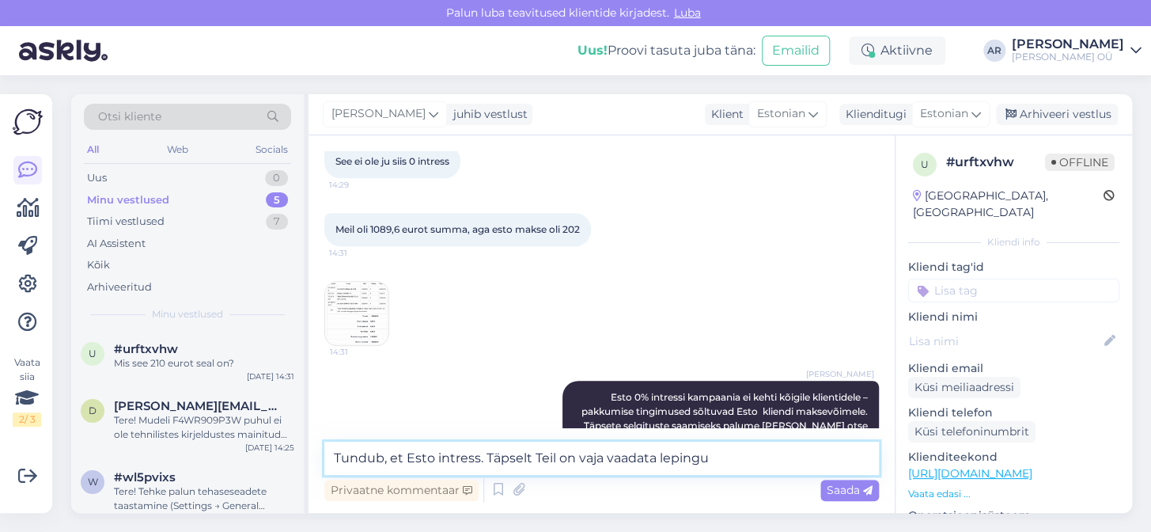
click at [653, 460] on textarea "Tundub, et Esto intress. Täpselt Teil on vaja vaadata lepingu" at bounding box center [601, 457] width 555 height 33
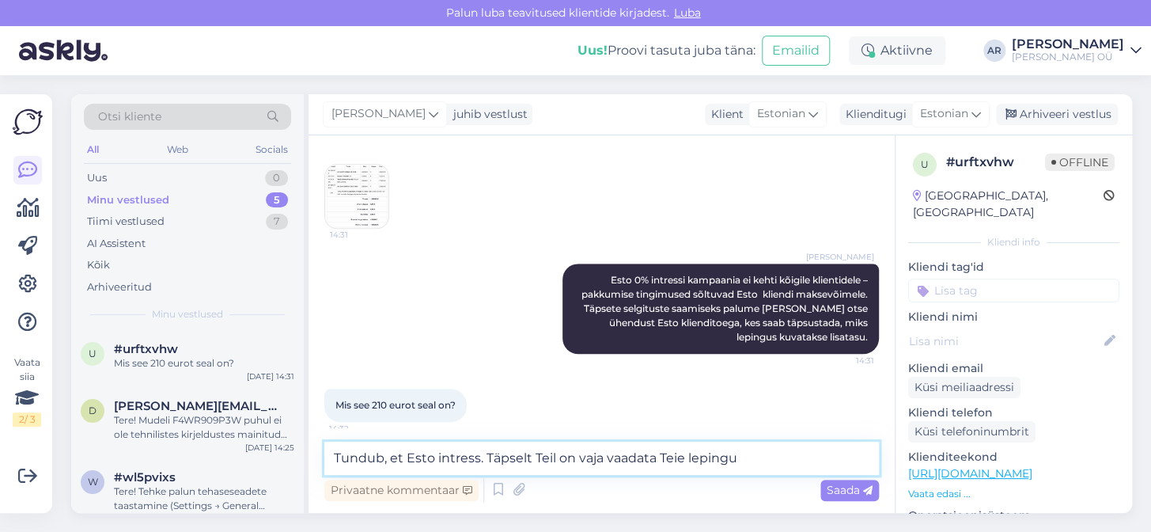
scroll to position [533, 0]
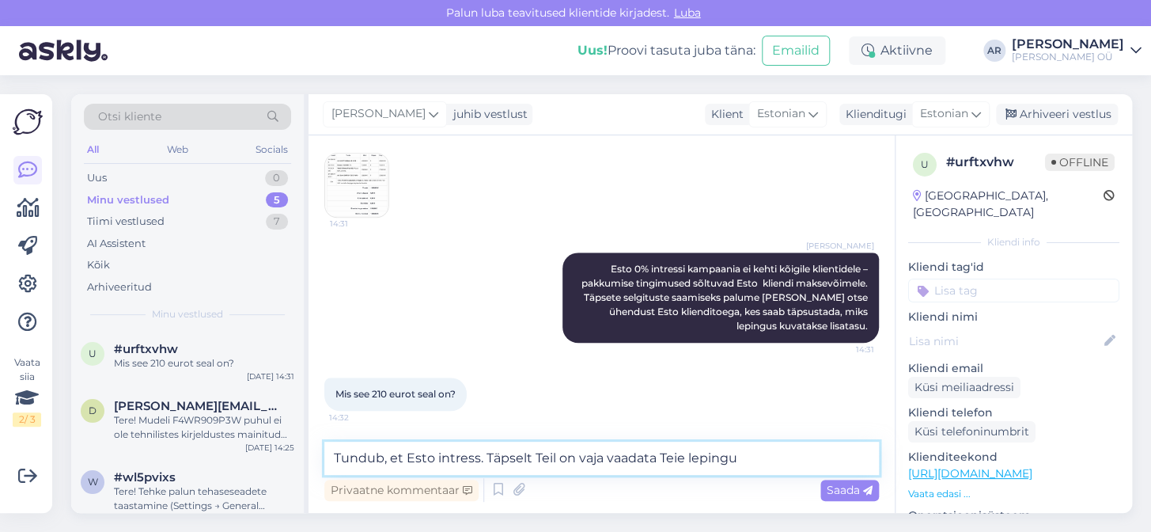
click at [777, 459] on textarea "Tundub, et Esto intress. Täpselt Teil on vaja vaadata Teie lepingu" at bounding box center [601, 457] width 555 height 33
drag, startPoint x: 565, startPoint y: 459, endPoint x: 485, endPoint y: 460, distance: 79.9
click at [485, 460] on textarea "Tundub, et Esto intress. Täpselt Teil on vaja vaadata Teie lepingu" at bounding box center [601, 457] width 555 height 33
drag, startPoint x: 610, startPoint y: 455, endPoint x: 485, endPoint y: 462, distance: 125.2
click at [485, 462] on textarea "Tundub, et Esto intress. On vaja vaadata Teie lepingu" at bounding box center [601, 457] width 555 height 33
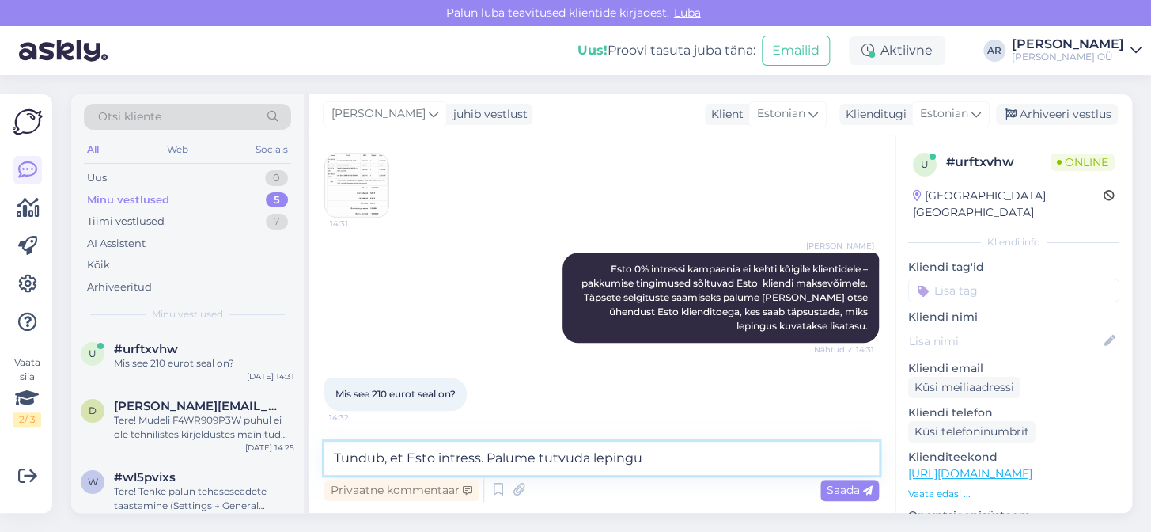
click at [641, 462] on textarea "Tundub, et Esto intress. Palume tutvuda lepingu" at bounding box center [601, 457] width 555 height 33
type textarea "Tundub, et Esto intress. Palume tutvuda lepinguga"
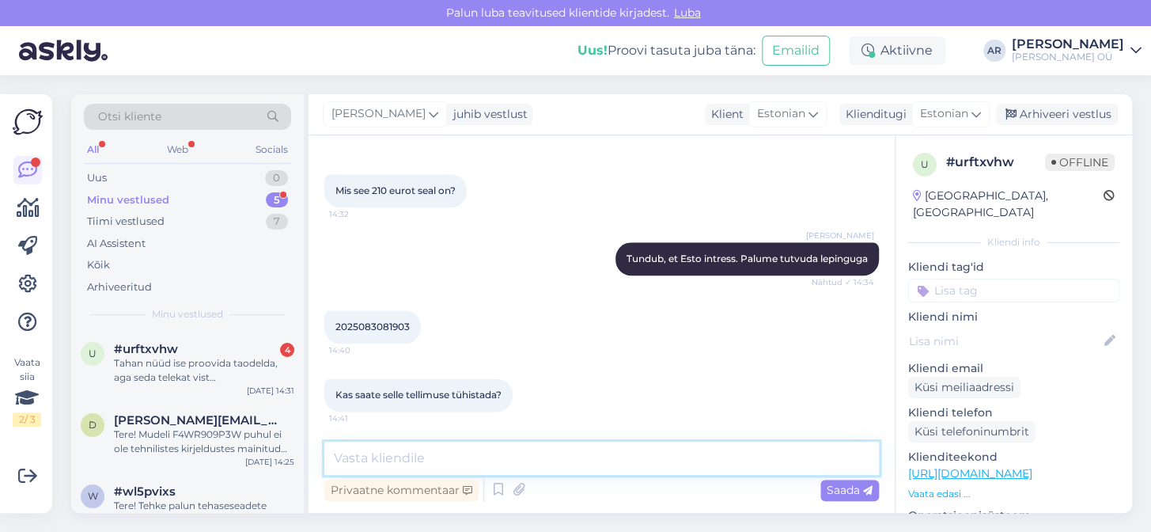
scroll to position [887, 0]
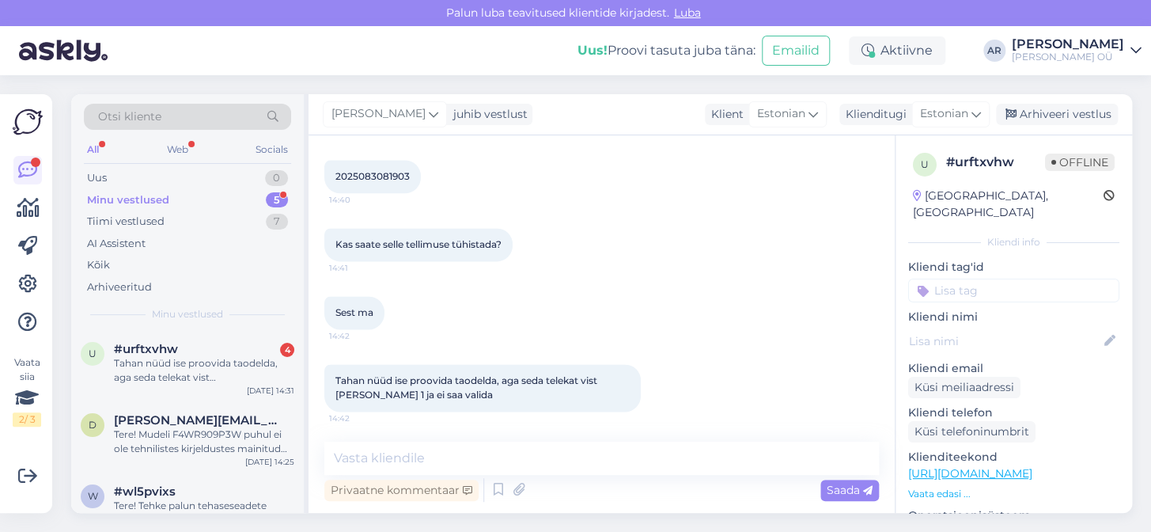
click at [381, 170] on span "2025083081903" at bounding box center [372, 176] width 74 height 12
copy div "2025083081903 14:40"
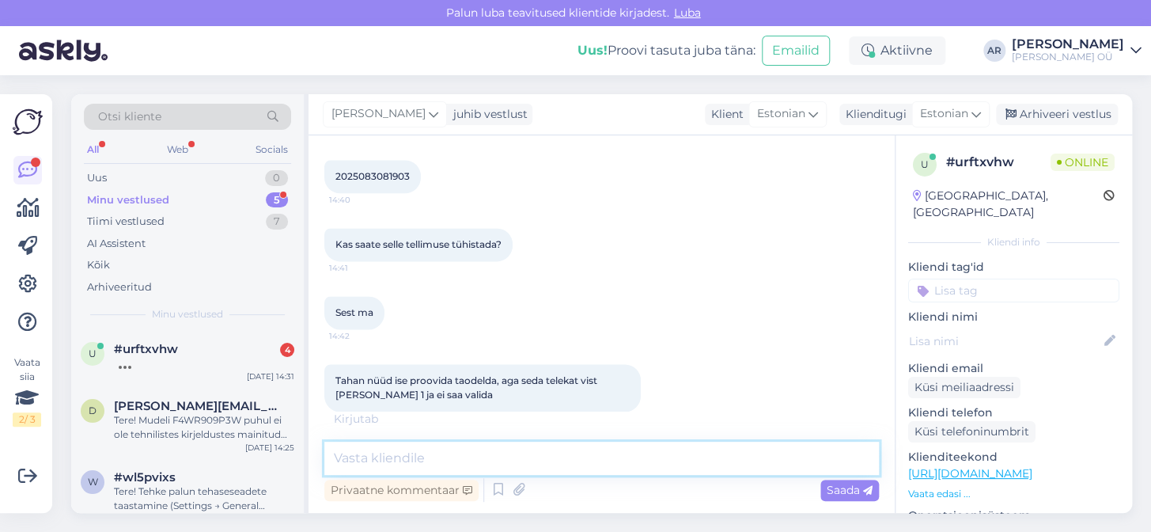
click at [471, 451] on textarea at bounding box center [601, 457] width 555 height 33
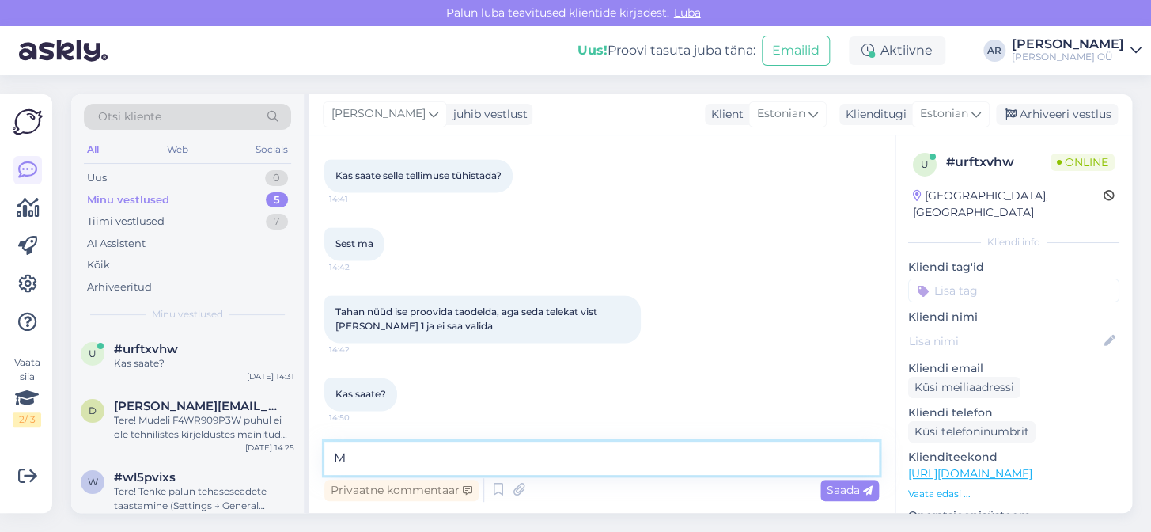
type textarea "M"
click at [427, 449] on textarea "M" at bounding box center [601, 457] width 555 height 33
click at [427, 450] on textarea "M" at bounding box center [601, 457] width 555 height 33
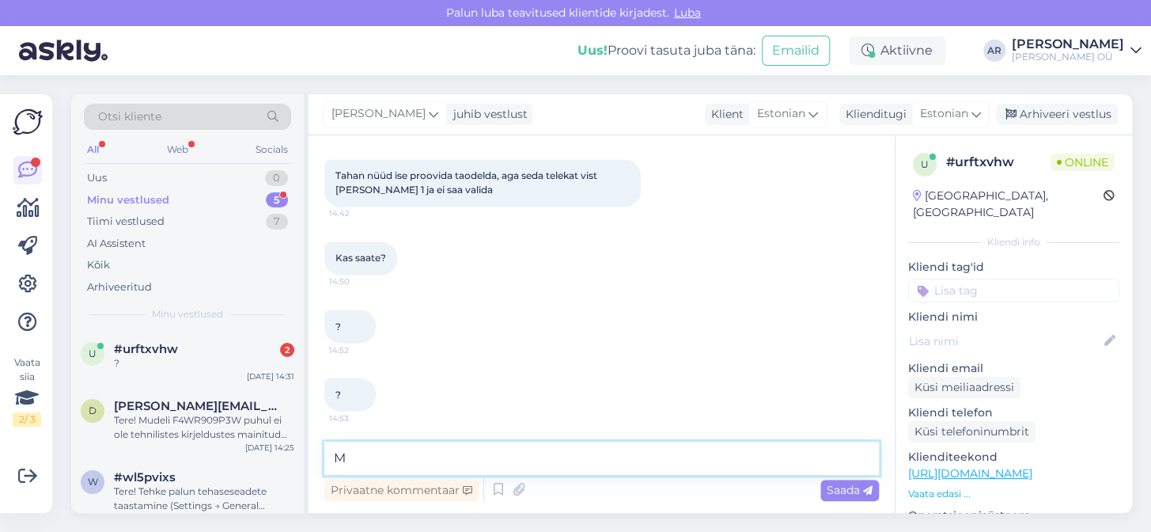
click at [495, 443] on textarea "M" at bounding box center [601, 457] width 555 height 33
type textarea "Võttis aega, tehtud"
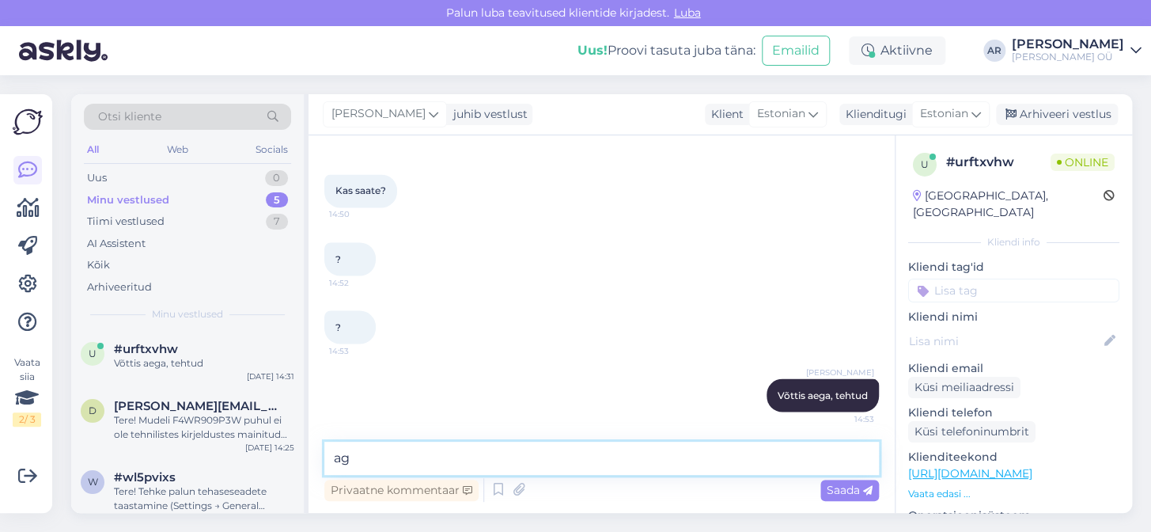
type textarea "a"
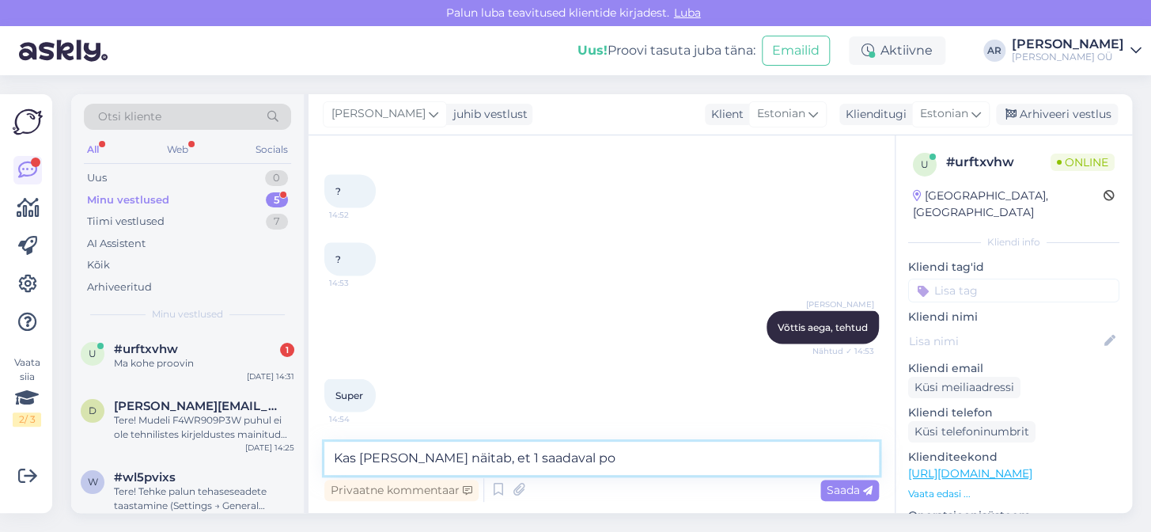
scroll to position [1295, 0]
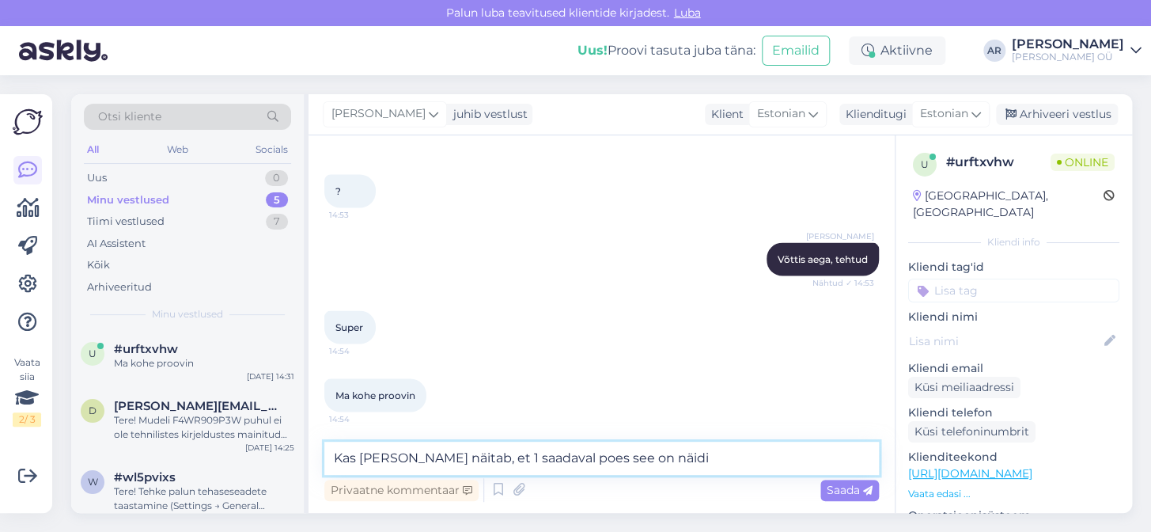
type textarea "Kas [PERSON_NAME] näitab, et 1 saadaval poes see on näidis"
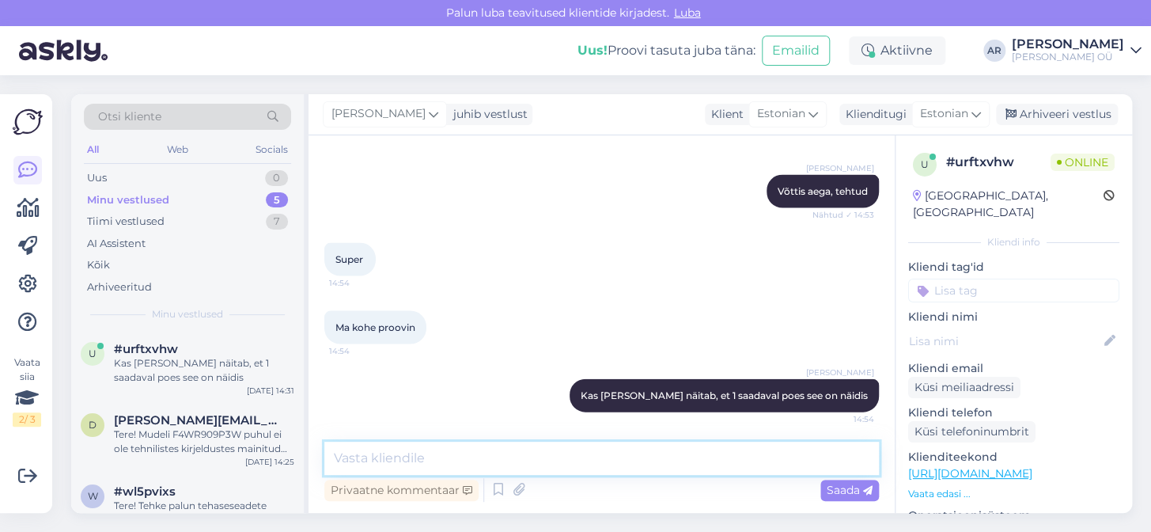
click at [552, 459] on textarea at bounding box center [601, 457] width 555 height 33
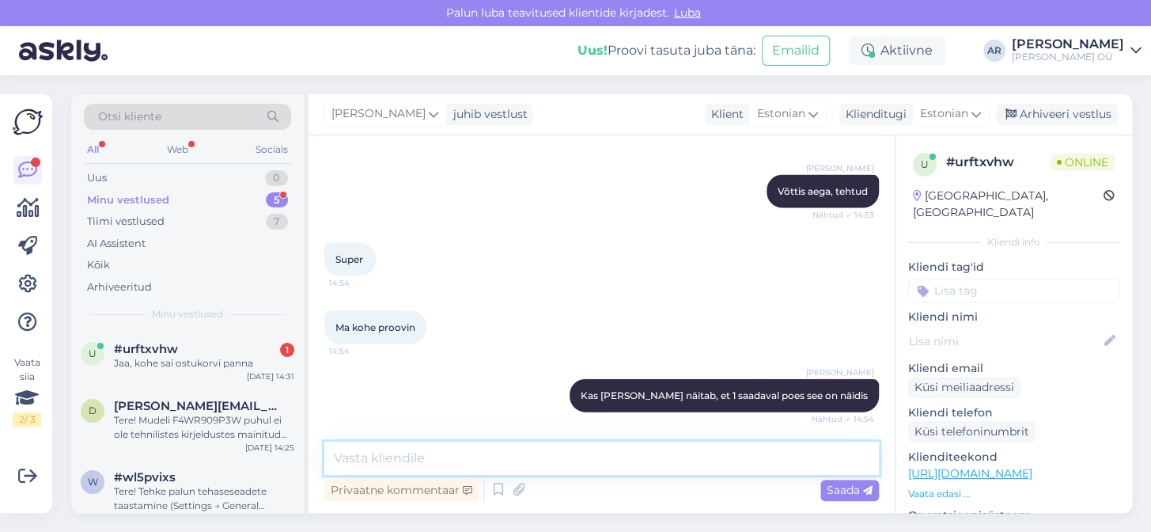
scroll to position [1432, 0]
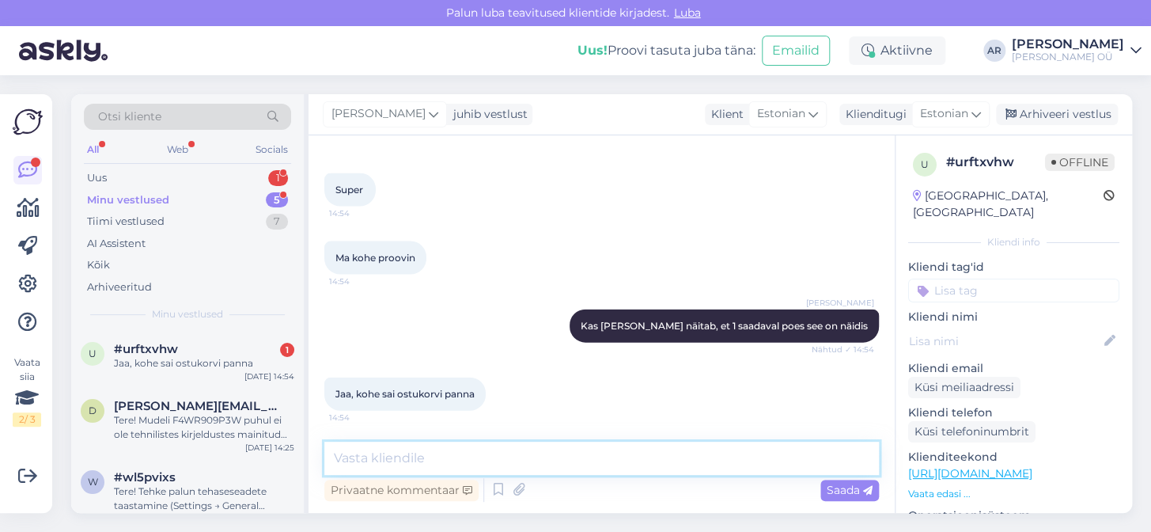
click at [504, 463] on textarea at bounding box center [601, 457] width 555 height 33
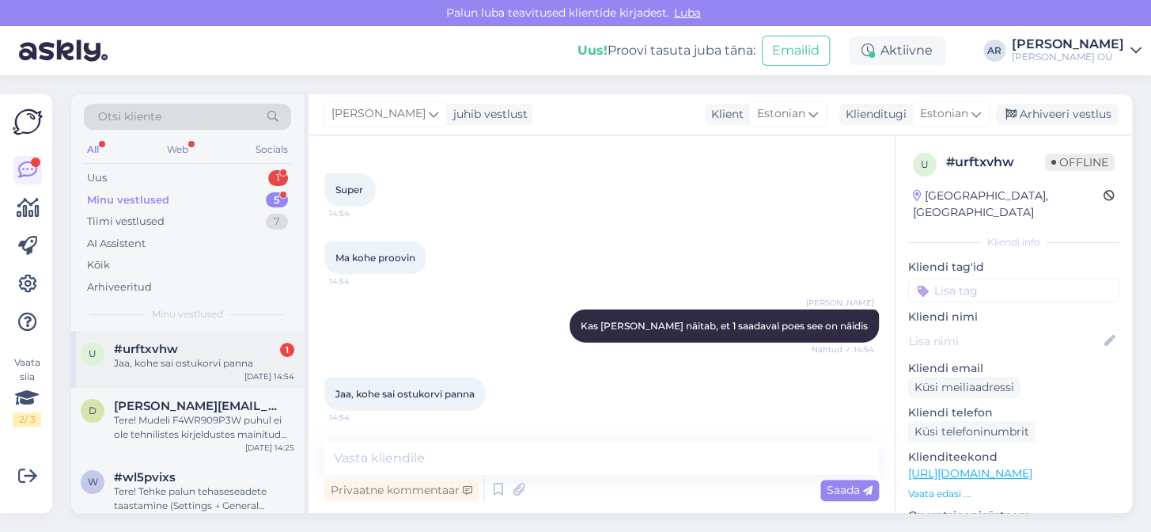
click at [244, 356] on div "Jaa, kohe sai ostukorvi panna" at bounding box center [204, 363] width 180 height 14
click at [199, 179] on div "Uus 1" at bounding box center [187, 178] width 207 height 22
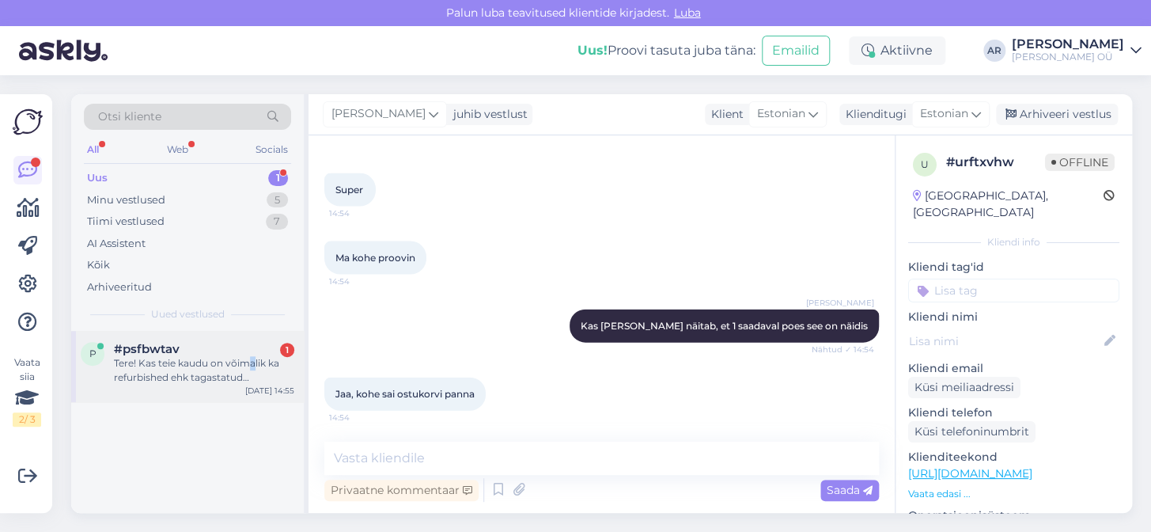
click at [252, 360] on div "Tere! Kas teie kaudu on võimalik ka refurbished ehk tagastatud [PERSON_NAME] os…" at bounding box center [204, 370] width 180 height 28
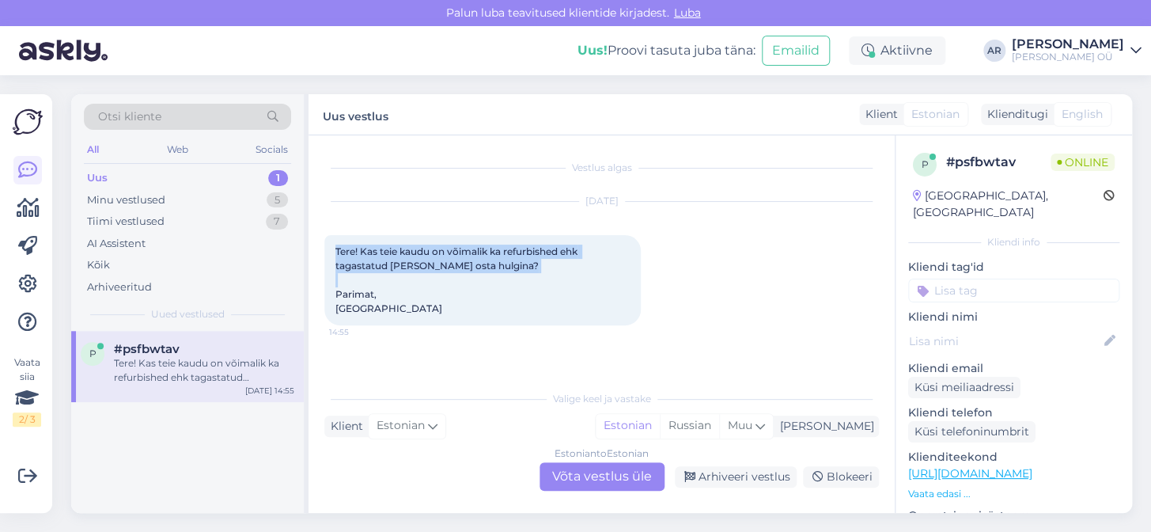
drag, startPoint x: 445, startPoint y: 298, endPoint x: 335, endPoint y: 253, distance: 118.1
click at [335, 253] on div "Tere! Kas teie kaudu on võimalik ka refurbished ehk tagastatud [PERSON_NAME] os…" at bounding box center [482, 280] width 316 height 90
copy span "Tere! Kas teie kaudu on võimalik ka refurbished ehk tagastatud [PERSON_NAME] os…"
click at [574, 483] on div "Estonian to Estonian Võta vestlus üle" at bounding box center [602, 476] width 125 height 28
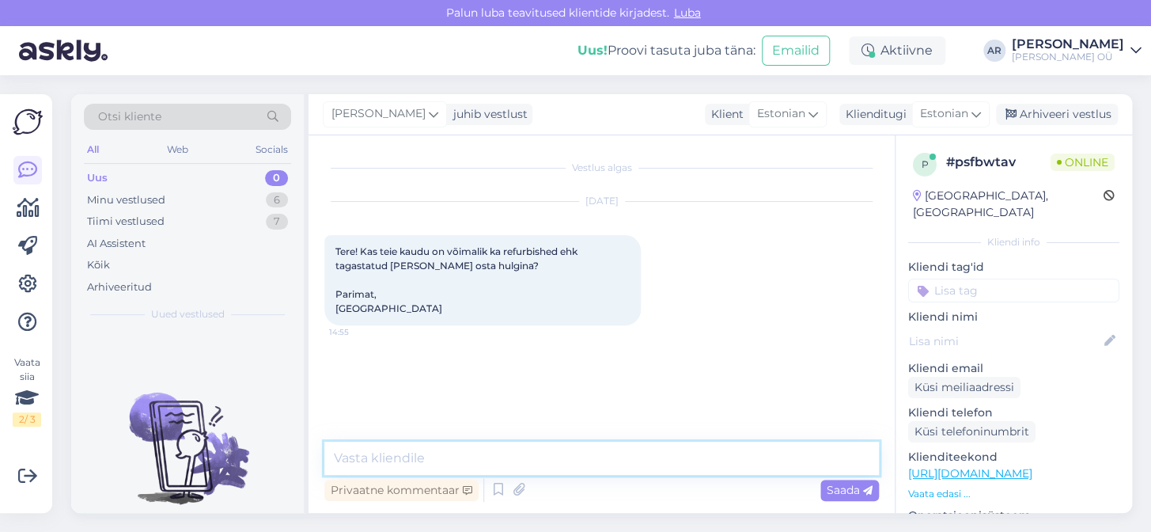
click at [538, 466] on textarea at bounding box center [601, 457] width 555 height 33
type textarea "[PERSON_NAME]"
type textarea "Tere! Ei ole võimalik"
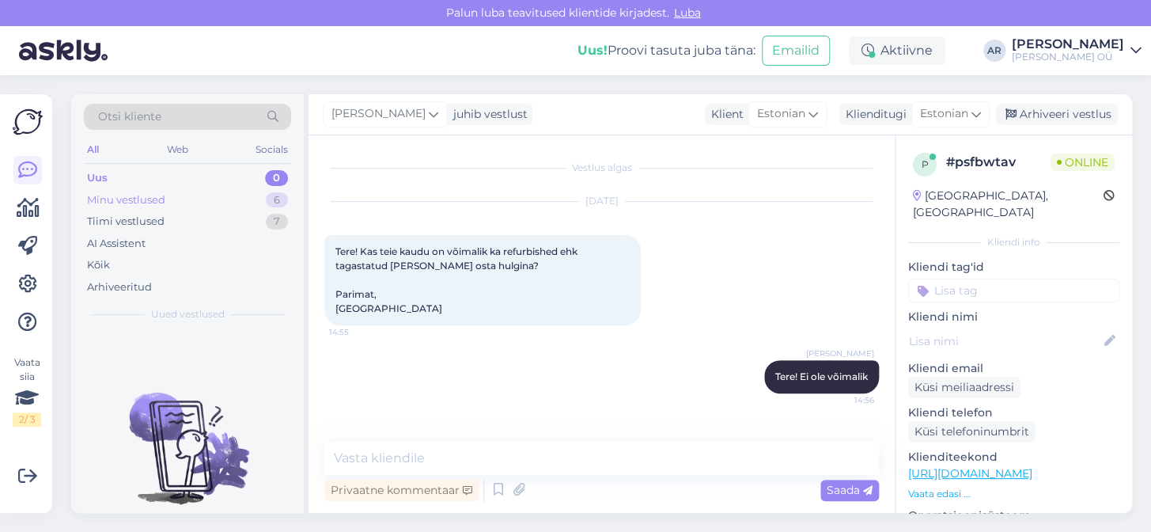
click at [196, 195] on div "Minu vestlused 6" at bounding box center [187, 200] width 207 height 22
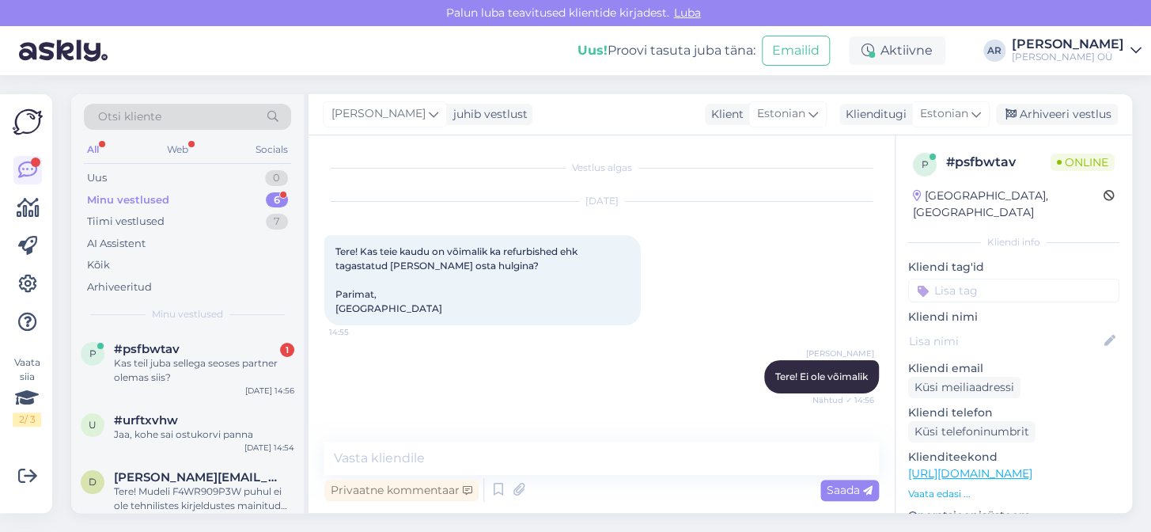
scroll to position [51, 0]
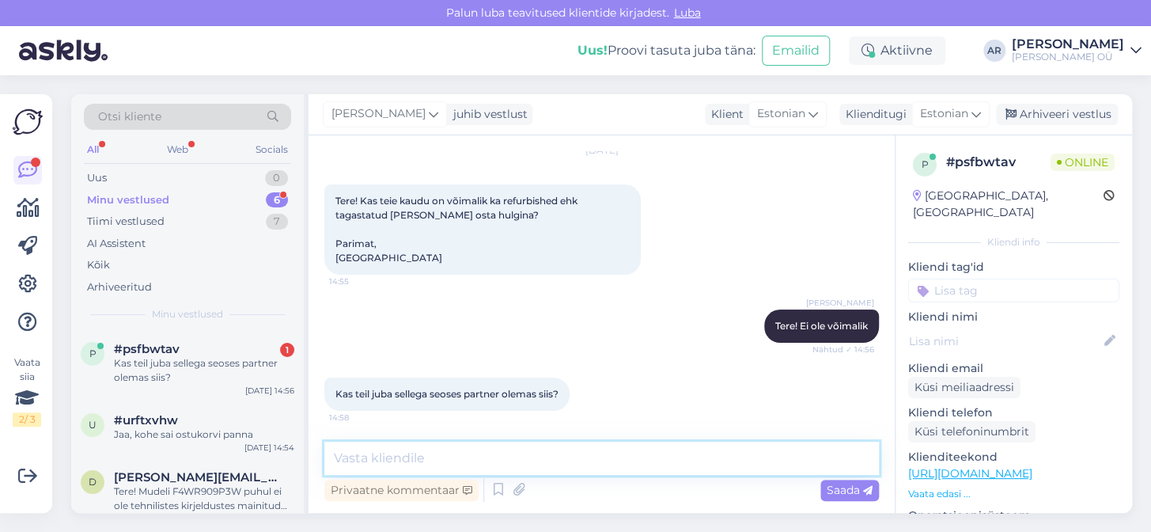
click at [435, 462] on textarea at bounding box center [601, 457] width 555 height 33
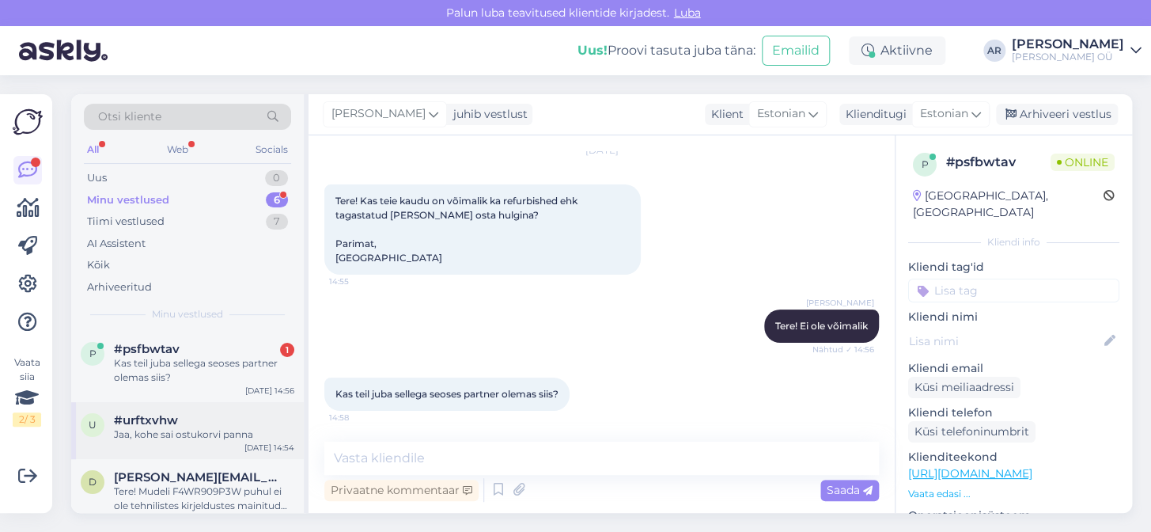
click at [234, 425] on div "#urftxvhw" at bounding box center [204, 420] width 180 height 14
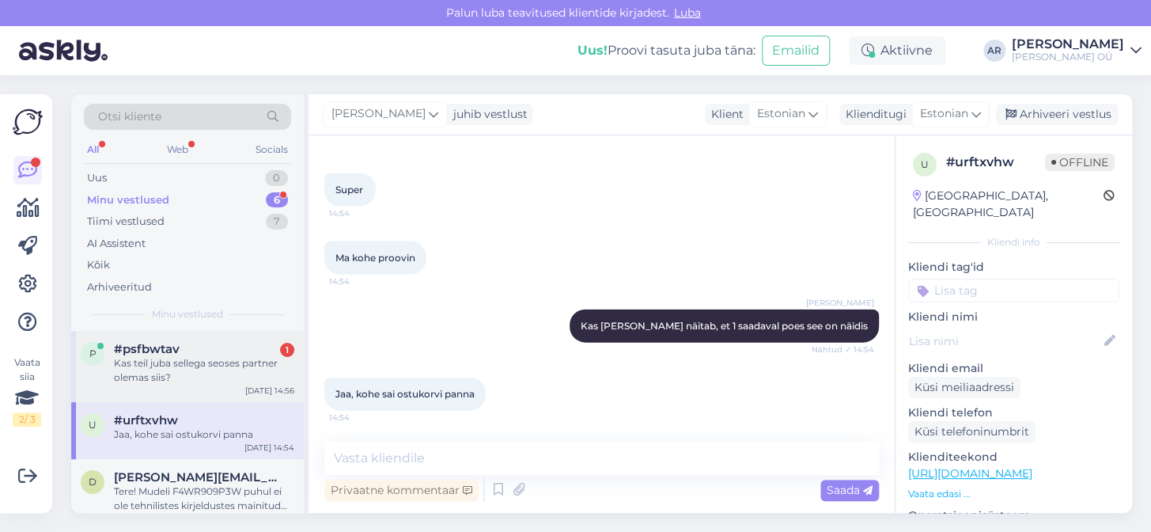
click at [237, 371] on div "Kas teil juba sellega seoses partner olemas siis?" at bounding box center [204, 370] width 180 height 28
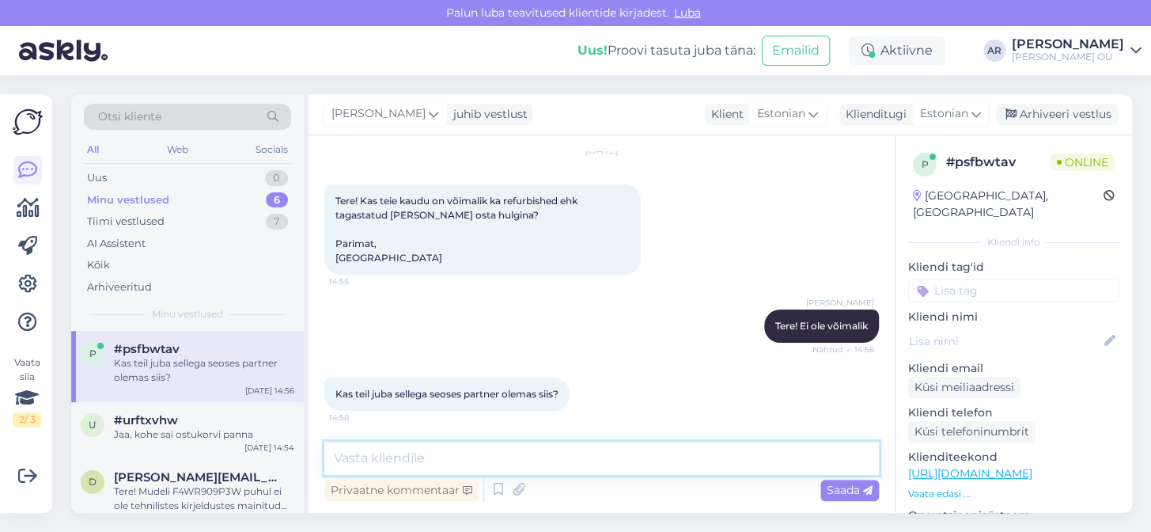
click at [400, 445] on textarea at bounding box center [601, 457] width 555 height 33
type textarea "Оф"
click at [396, 457] on textarea "Оф" at bounding box center [601, 457] width 555 height 33
type textarea "J"
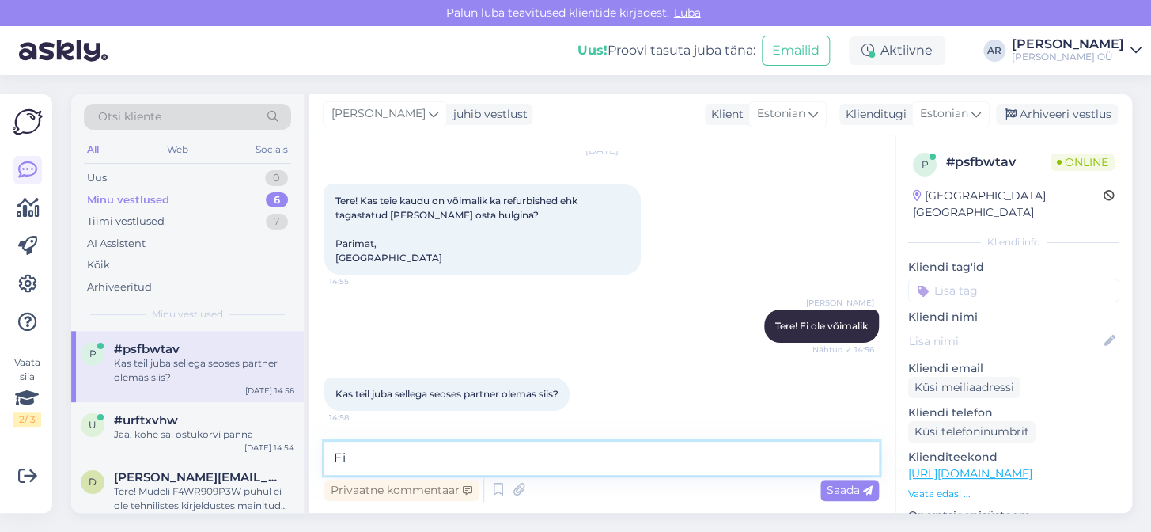
type textarea "E"
type textarea "O"
type textarea "Jah olemas."
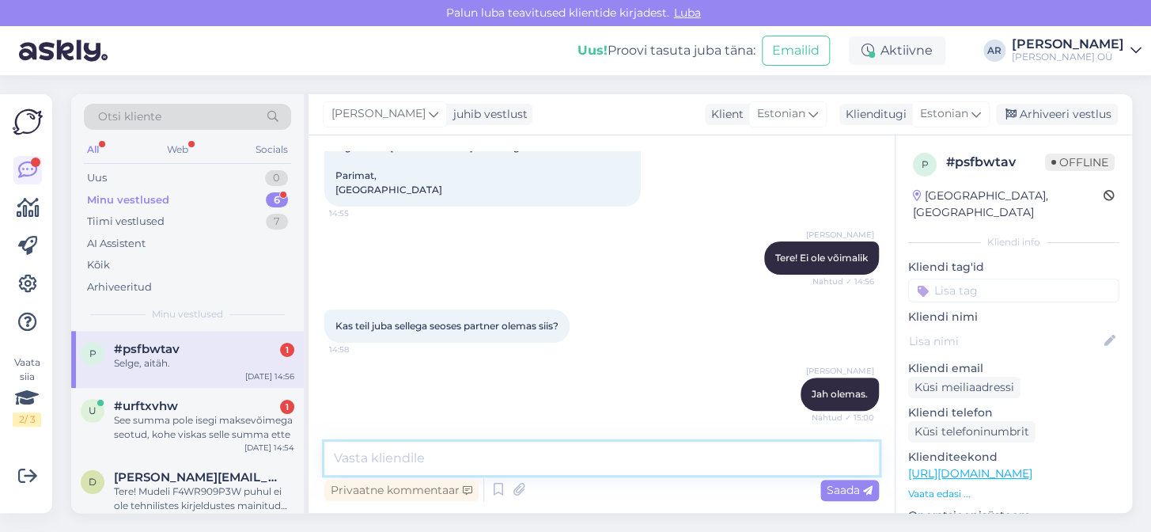
scroll to position [187, 0]
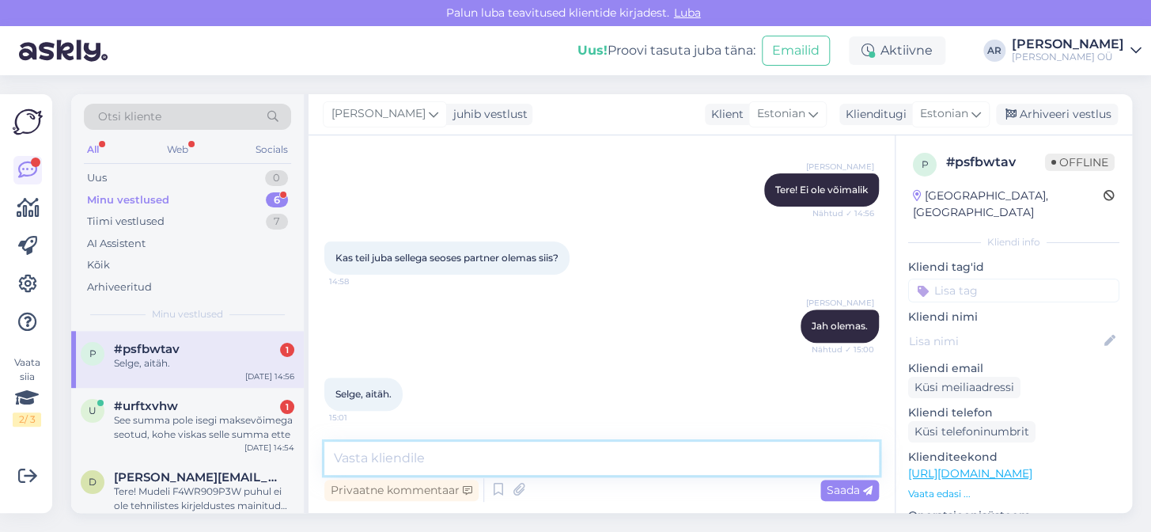
click at [400, 453] on textarea at bounding box center [601, 457] width 555 height 33
type textarea "Palun!"
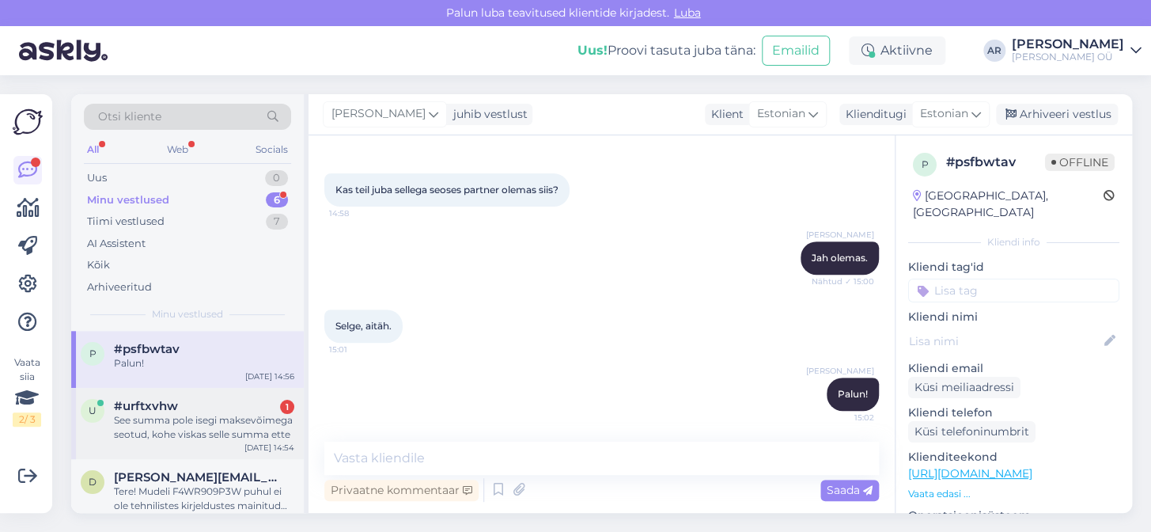
click at [253, 441] on div "See summa pole isegi maksevõimega seotud, kohe viskas selle summa ette" at bounding box center [204, 427] width 180 height 28
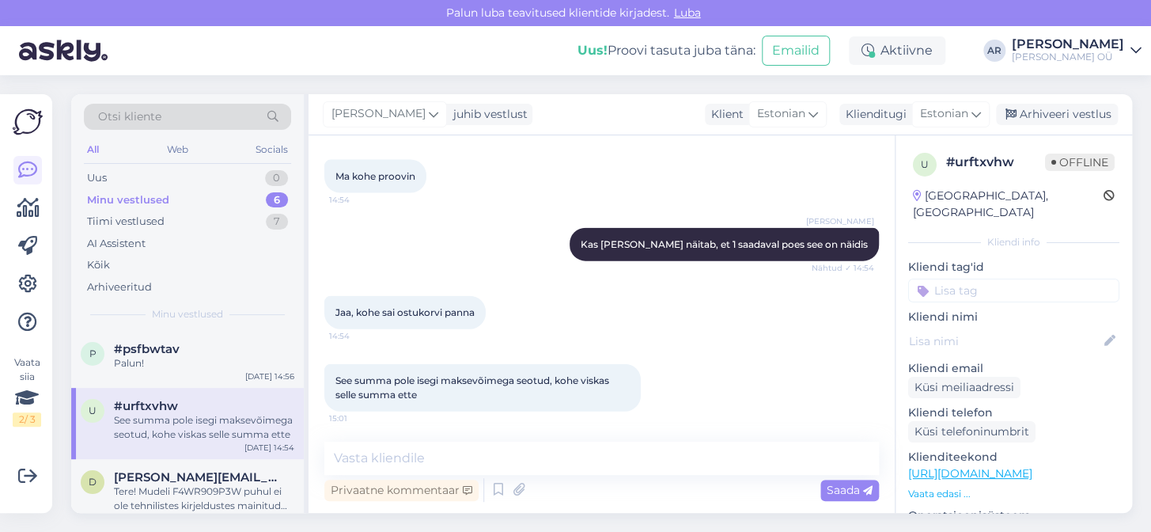
click at [425, 400] on div "See summa pole isegi maksevõimega seotud, kohe viskas selle summa ette 15:01" at bounding box center [482, 387] width 316 height 47
click at [424, 400] on div "See summa pole isegi maksevõimega seotud, kohe viskas selle summa ette 15:01" at bounding box center [482, 387] width 316 height 47
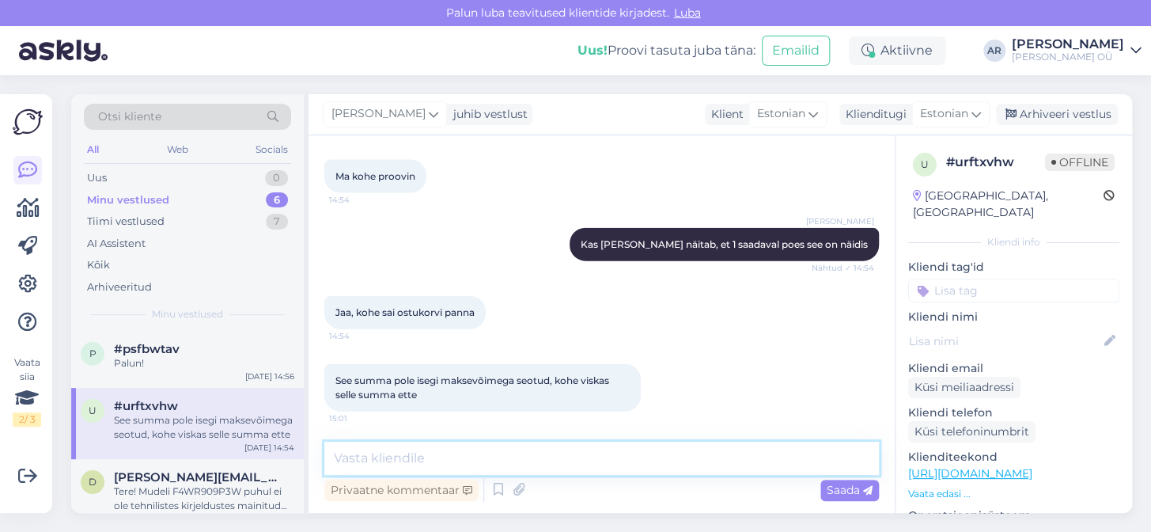
click at [434, 464] on textarea at bounding box center [601, 457] width 555 height 33
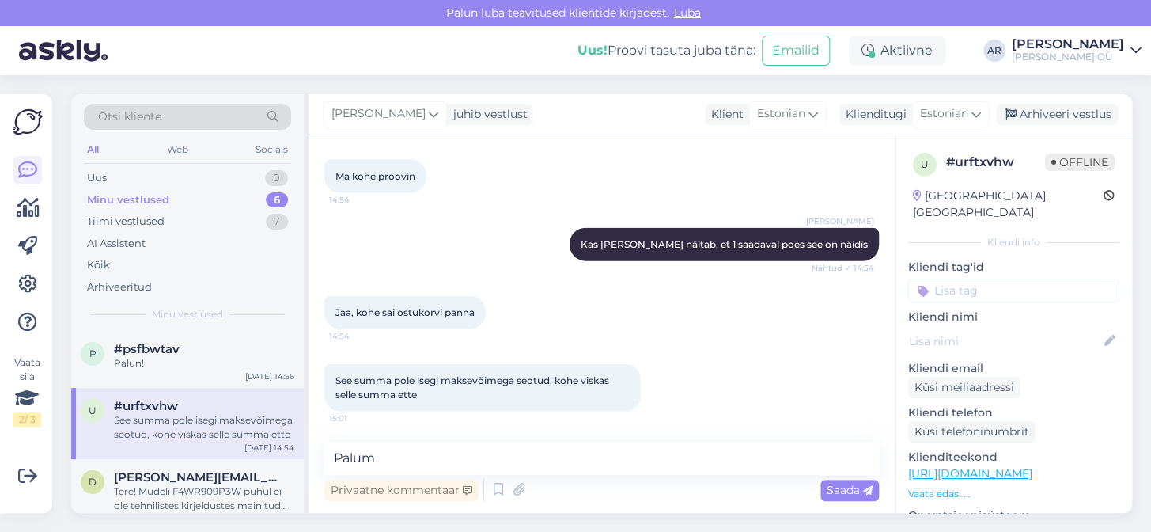
click at [952, 466] on link "[URL][DOMAIN_NAME]" at bounding box center [970, 473] width 124 height 14
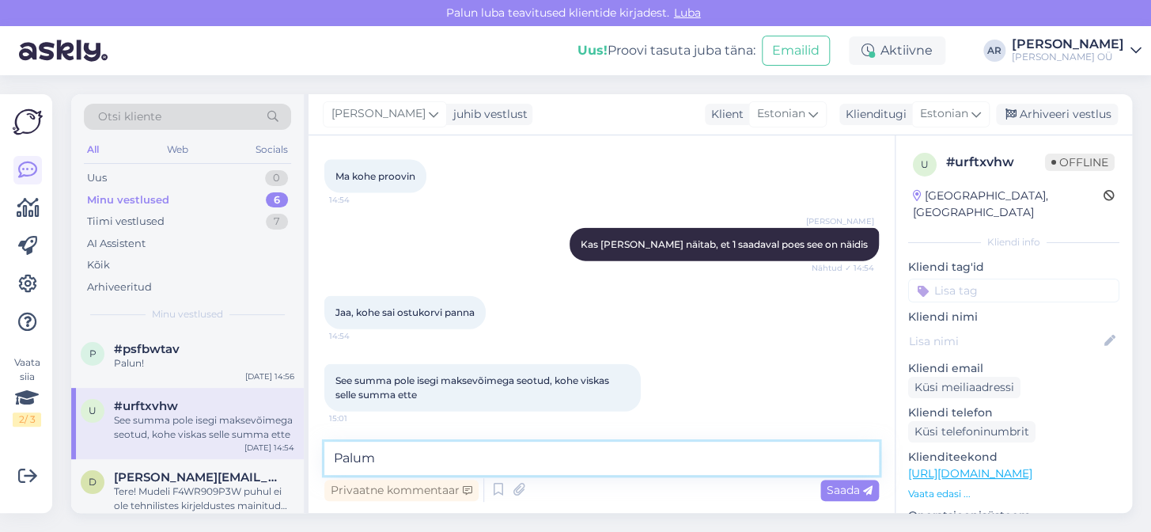
click at [428, 461] on textarea "Palum" at bounding box center [601, 457] width 555 height 33
type textarea "P"
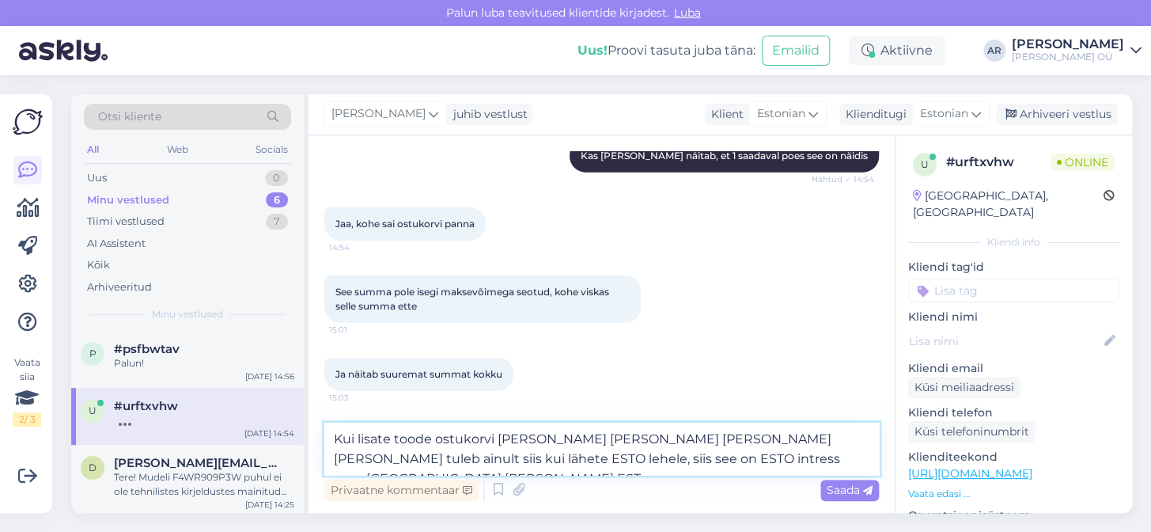
scroll to position [1600, 0]
drag, startPoint x: 820, startPoint y: 461, endPoint x: 229, endPoint y: 416, distance: 592.7
click at [229, 416] on div "Otsi kliente All Web Socials Uus 0 Minu vestlused 6 Tiimi vestlused 7 AI Assist…" at bounding box center [601, 303] width 1061 height 418
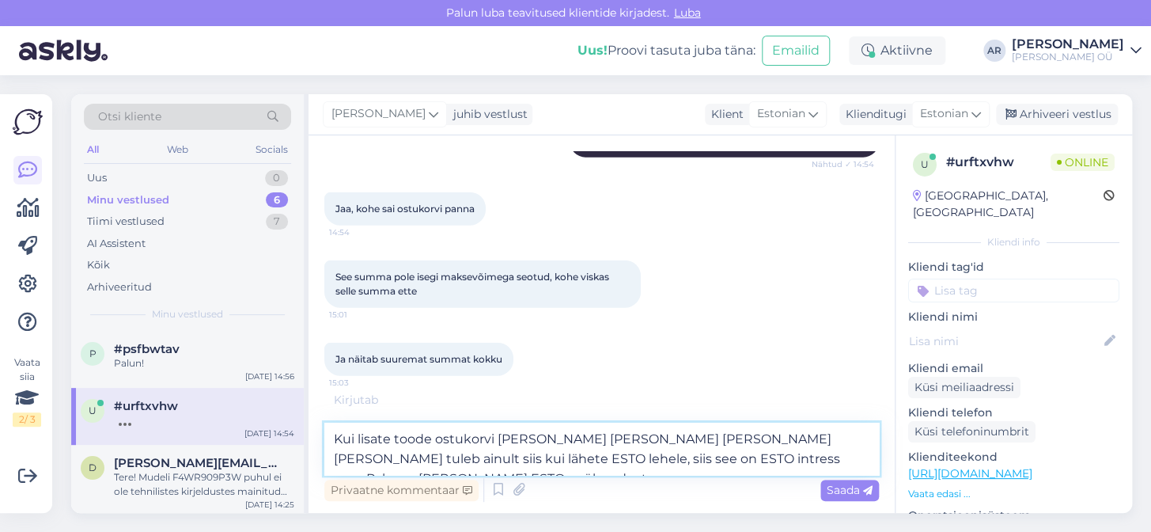
type textarea "Kui lisate toode ostukorvi [PERSON_NAME] [PERSON_NAME] [PERSON_NAME] [PERSON_NA…"
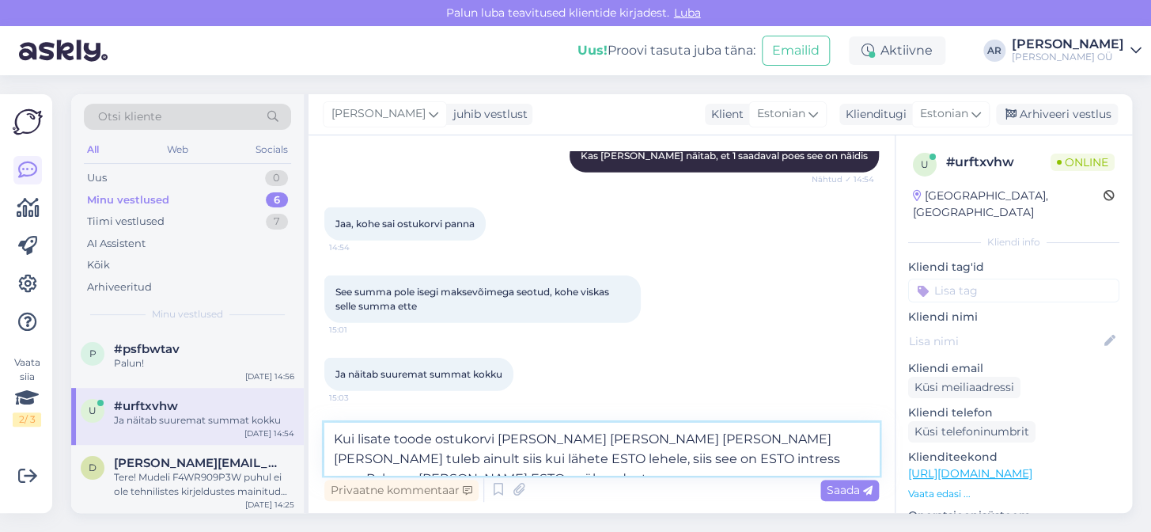
scroll to position [1600, 0]
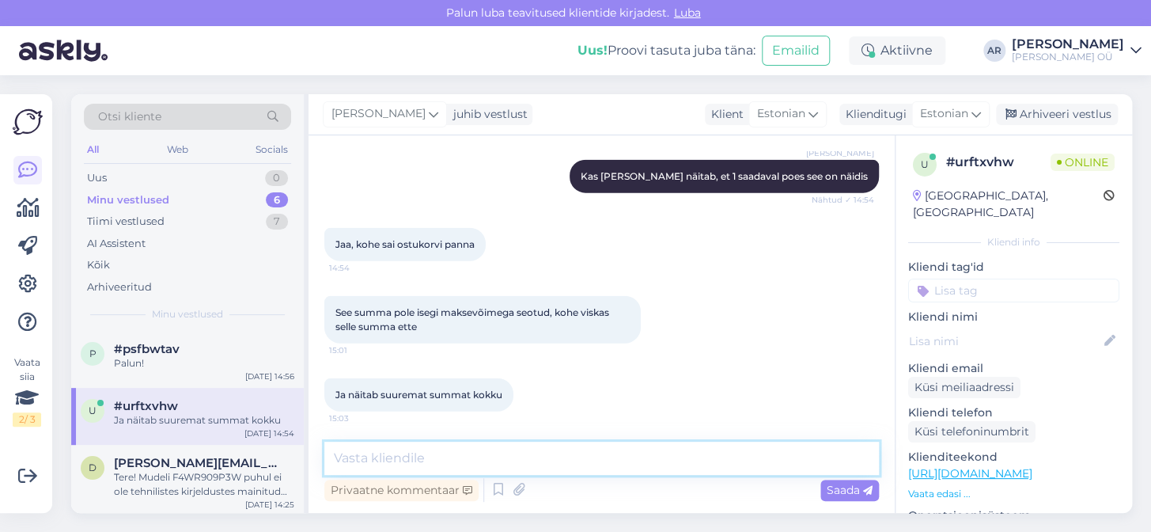
paste textarea "[PERSON_NAME] ostukorvi ja sellist summat ei kuvata, [PERSON_NAME] see ilmub al…"
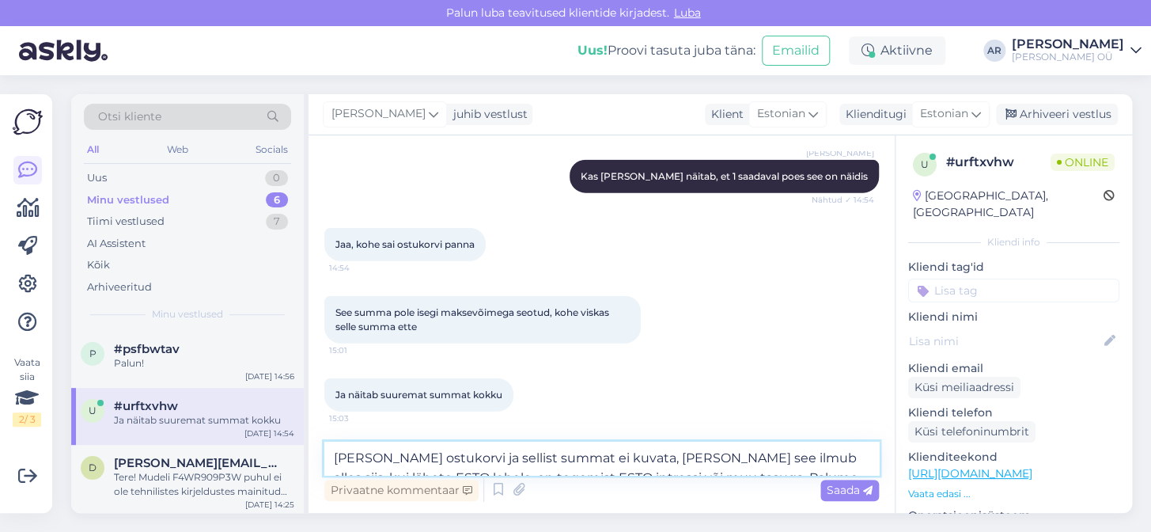
scroll to position [1617, 0]
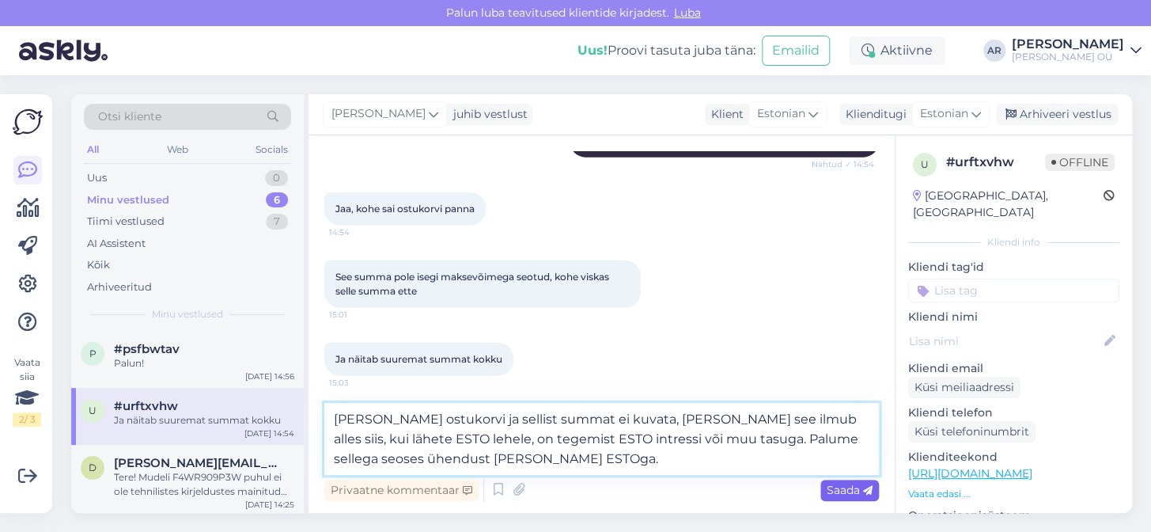
type textarea "[PERSON_NAME] ostukorvi ja sellist summat ei kuvata, [PERSON_NAME] see ilmub al…"
click at [852, 498] on div "Saada" at bounding box center [849, 489] width 59 height 21
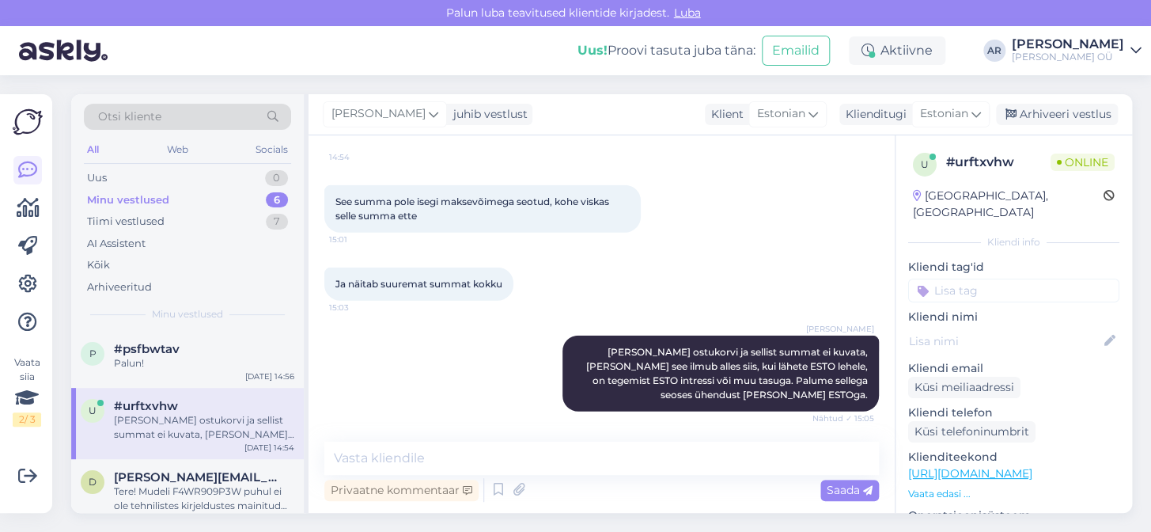
scroll to position [1774, 0]
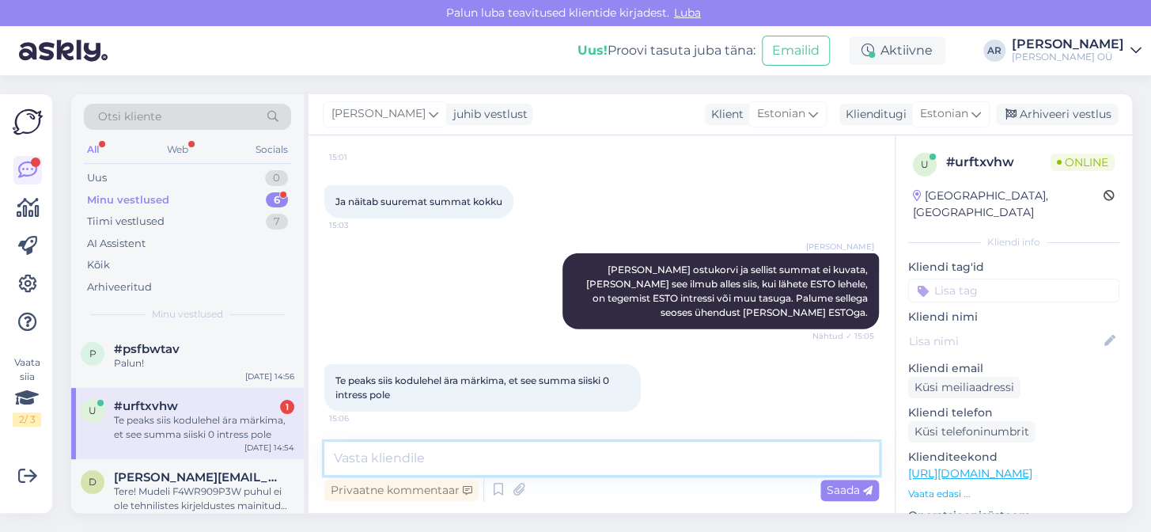
click at [621, 459] on textarea at bounding box center [601, 457] width 555 height 33
click at [625, 452] on textarea at bounding box center [601, 457] width 555 height 33
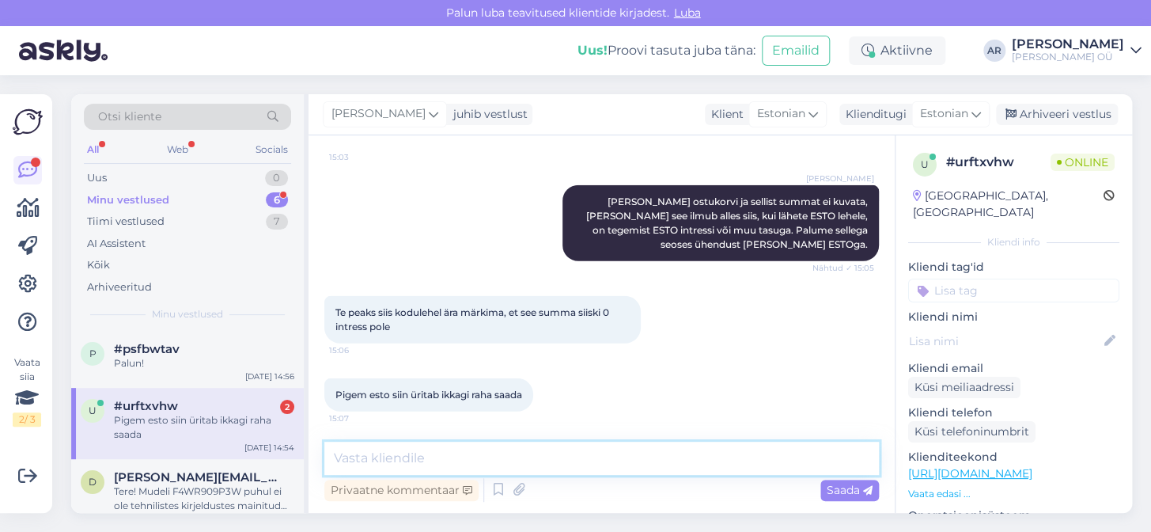
click at [482, 456] on textarea at bounding box center [601, 457] width 555 height 33
click at [375, 449] on textarea at bounding box center [601, 457] width 555 height 33
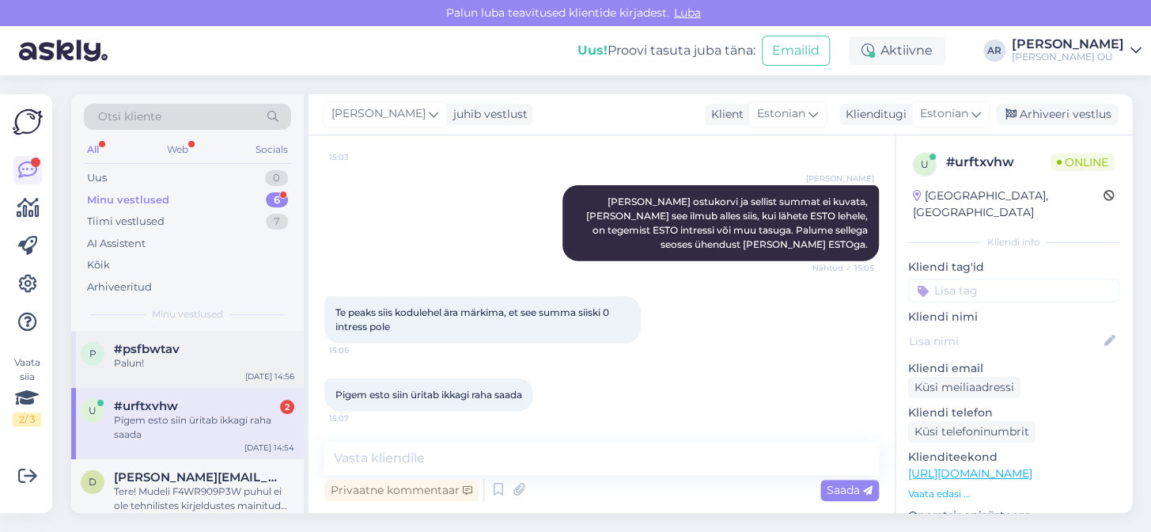
click at [237, 366] on div "Palun!" at bounding box center [204, 363] width 180 height 14
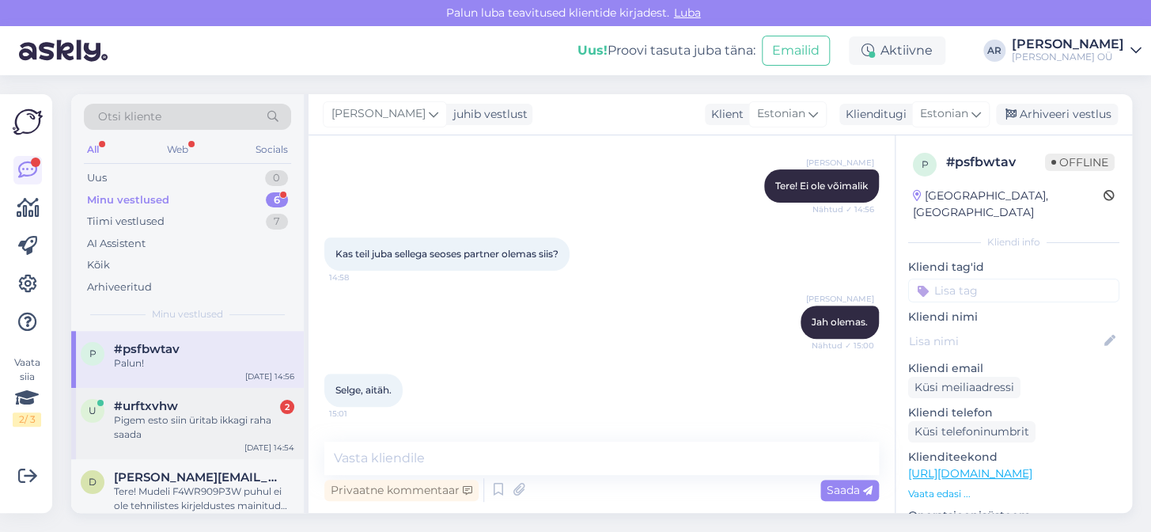
click at [246, 421] on div "Pigem esto siin üritab ikkagi raha saada" at bounding box center [204, 427] width 180 height 28
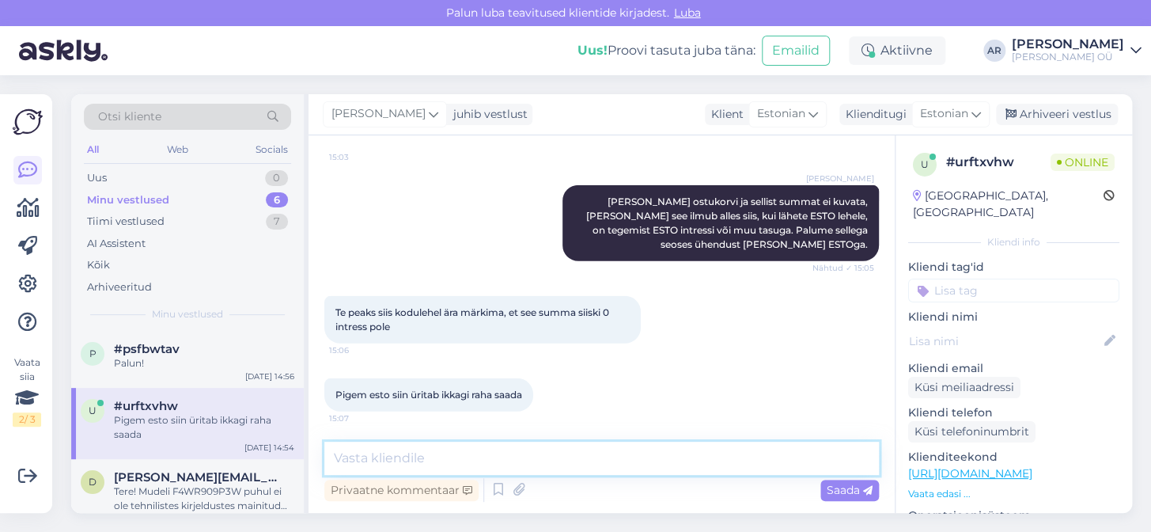
click at [516, 467] on textarea at bounding box center [601, 457] width 555 height 33
click at [514, 464] on textarea at bounding box center [601, 457] width 555 height 33
